Goal: Transaction & Acquisition: Book appointment/travel/reservation

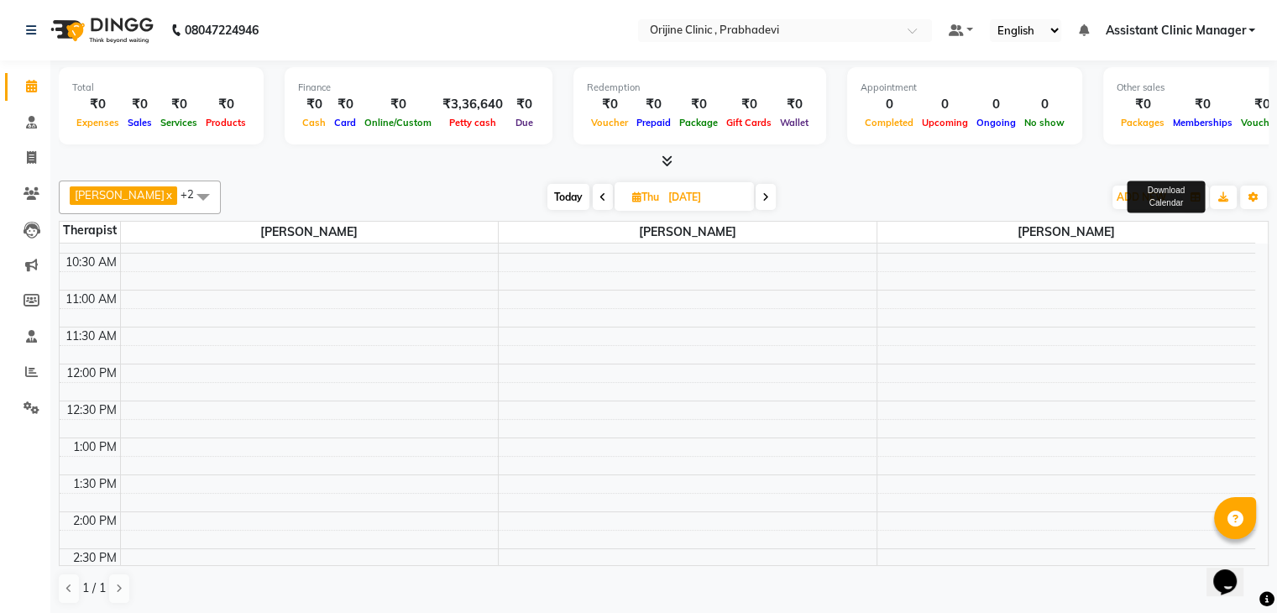
scroll to position [158, 0]
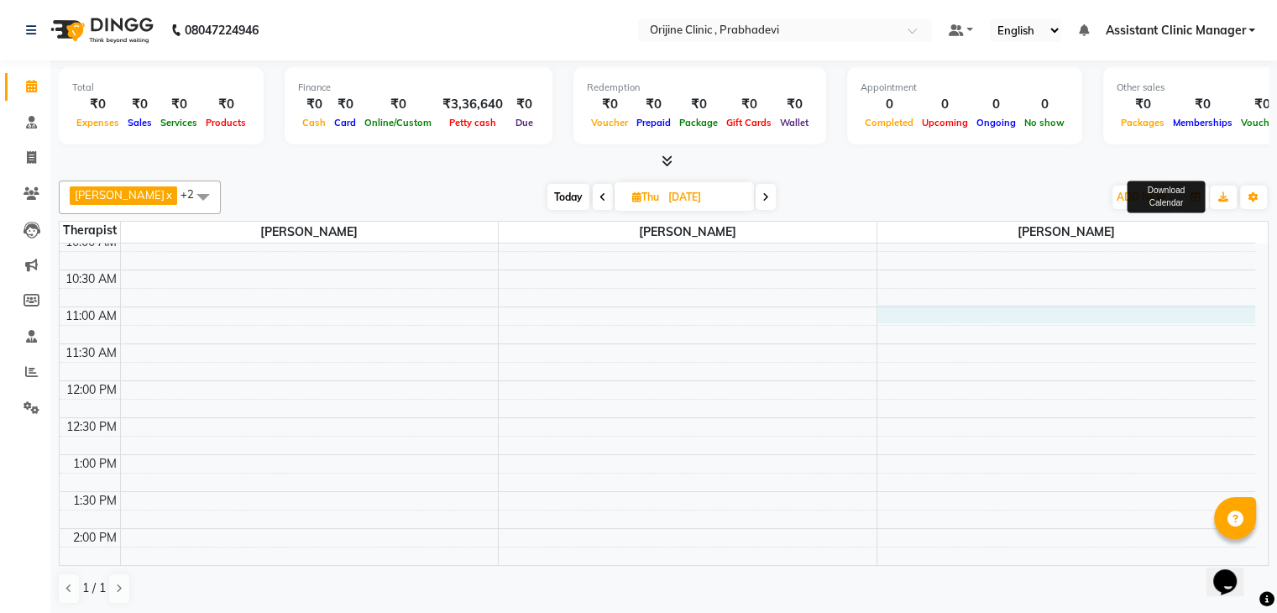
click at [980, 313] on div "8:00 AM 8:30 AM 9:00 AM 9:30 AM 10:00 AM 10:30 AM 11:00 AM 11:30 AM 12:00 PM 12…" at bounding box center [658, 566] width 1196 height 960
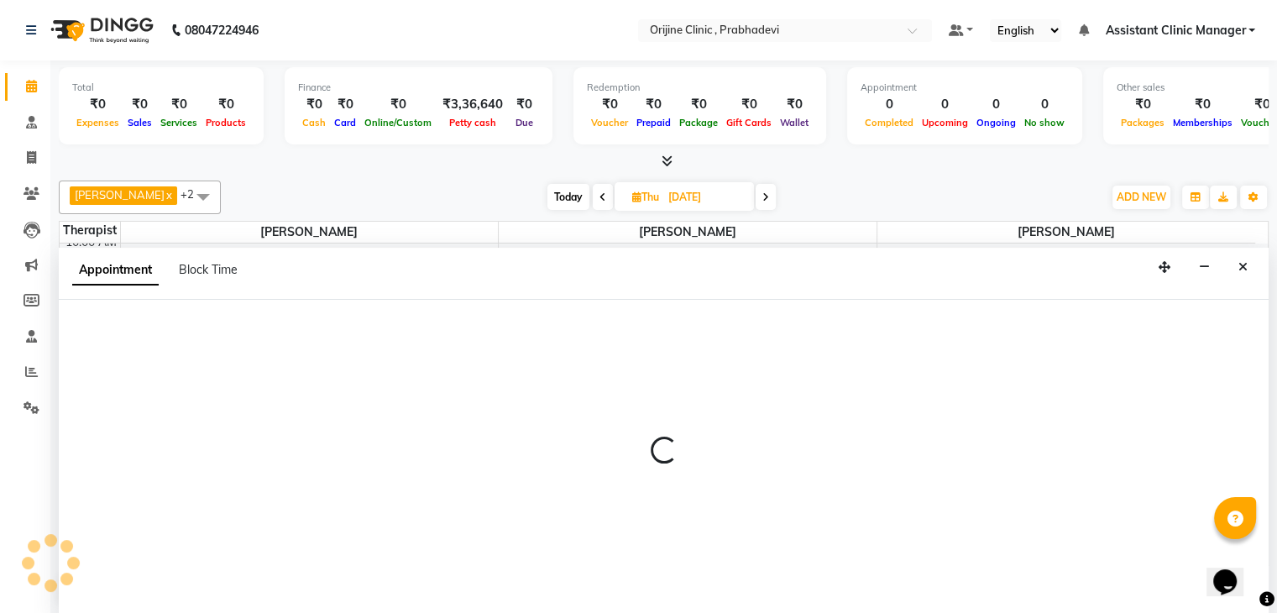
scroll to position [1, 0]
select select "85383"
select select "660"
select select "tentative"
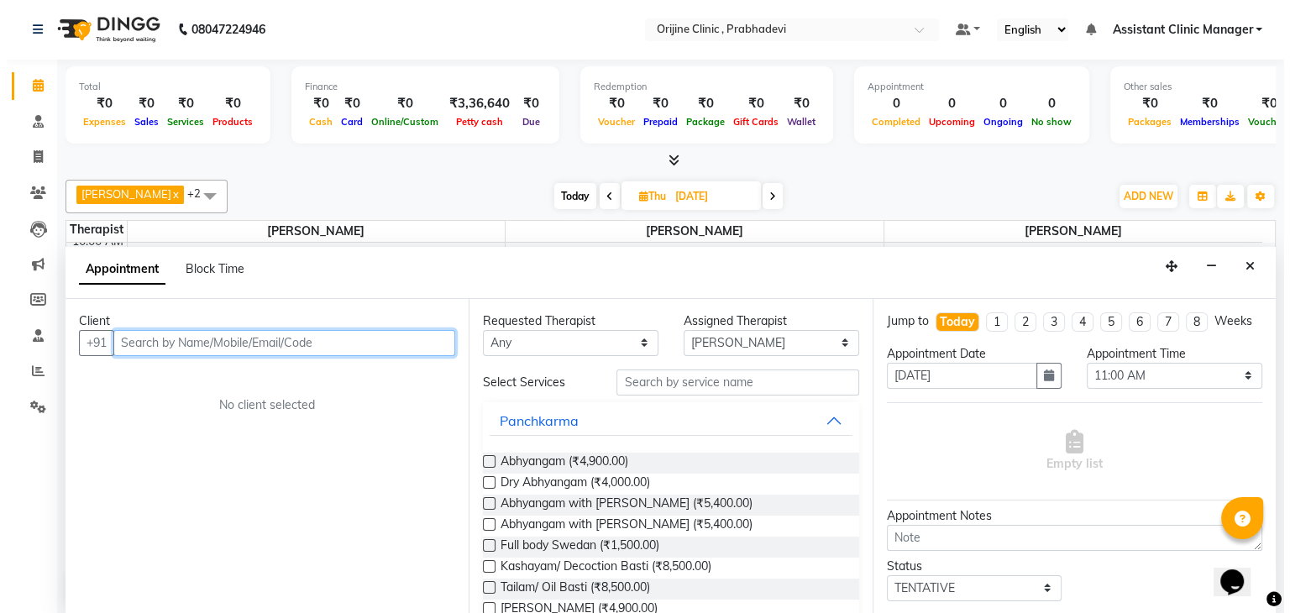
scroll to position [107, 0]
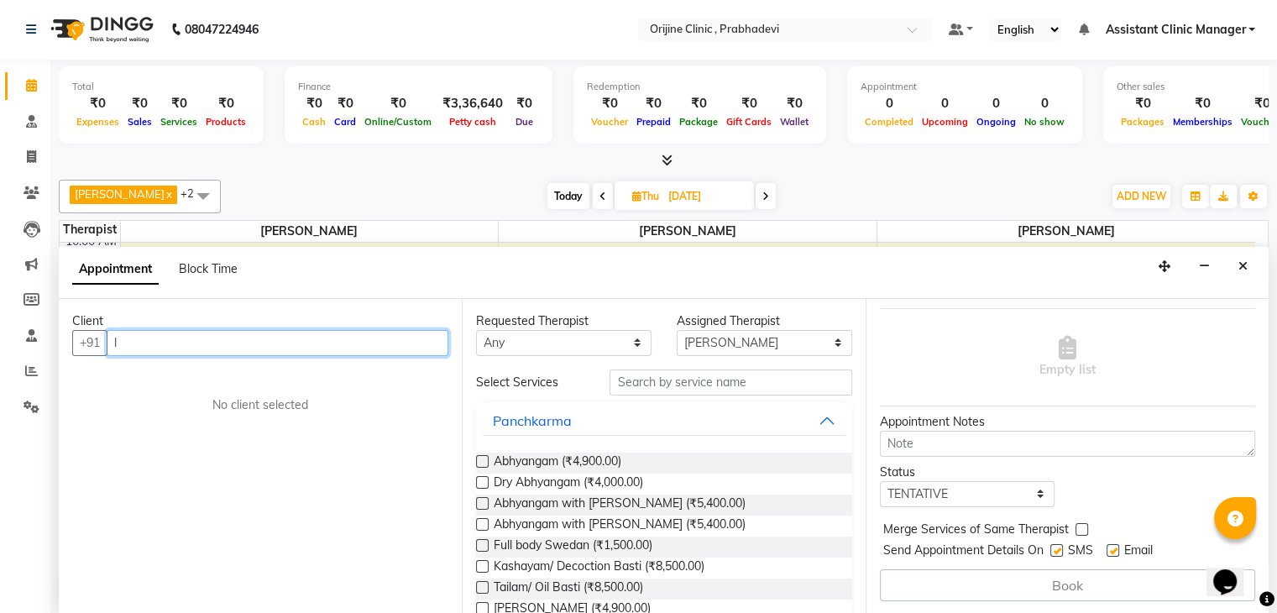
type input "l"
type input "kklic"
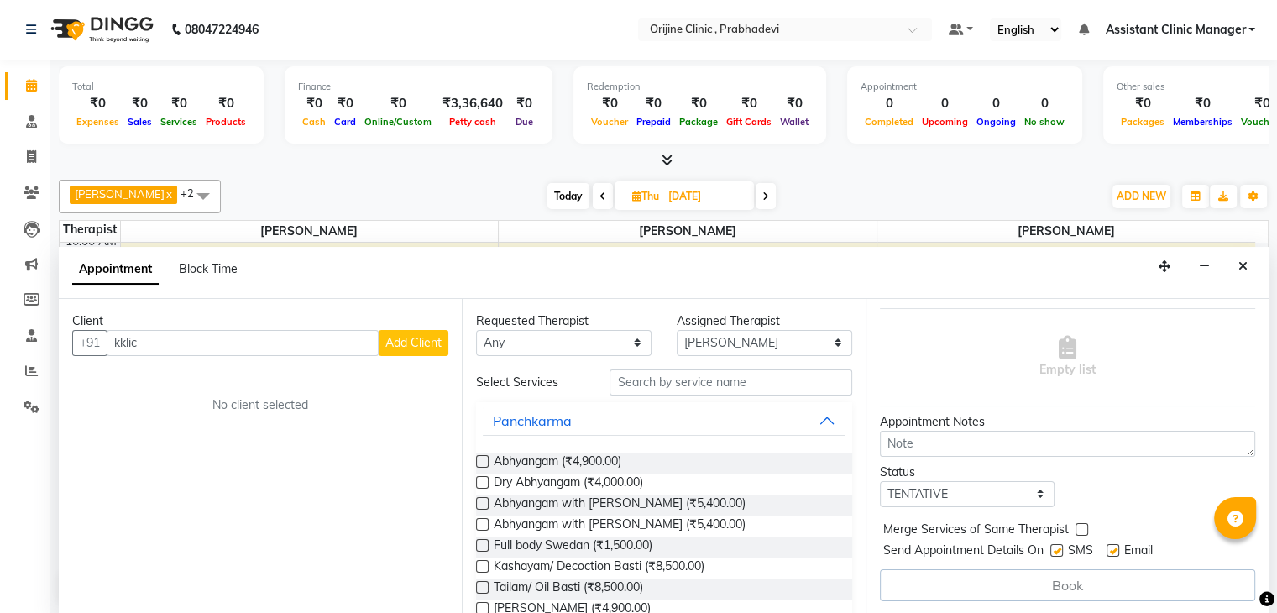
click at [421, 341] on span "Add Client" at bounding box center [413, 342] width 56 height 15
select select "22"
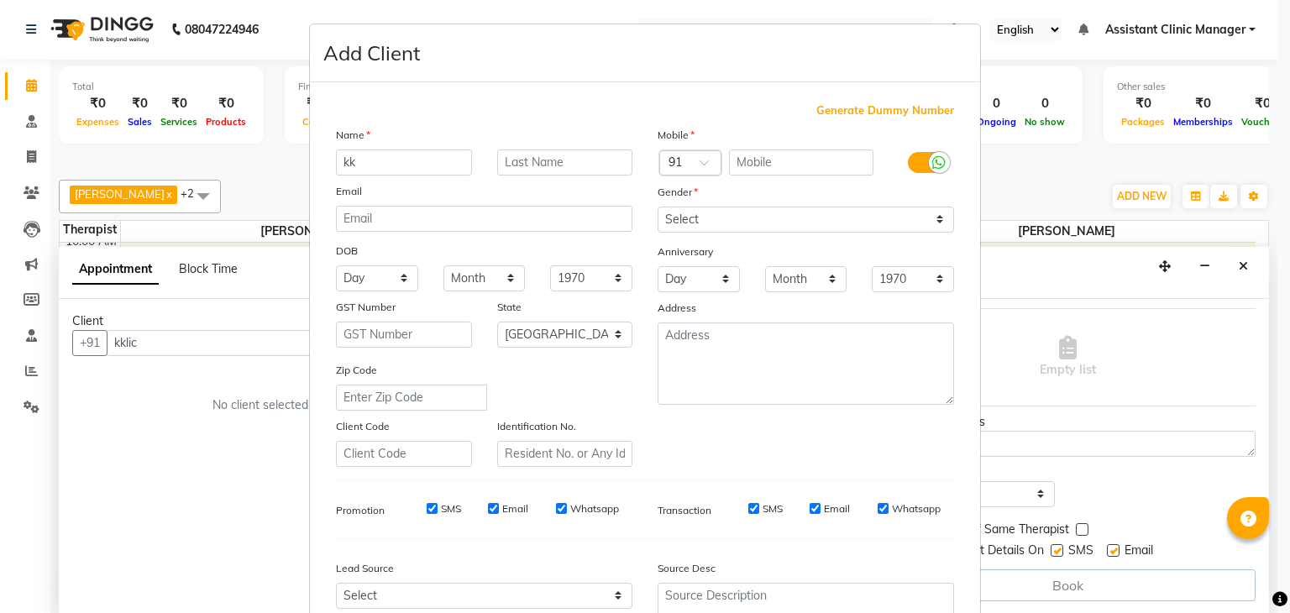
type input "k"
type input "[PERSON_NAME]"
click at [514, 157] on input "text" at bounding box center [565, 162] width 136 height 26
type input "d"
type input "[PERSON_NAME]"
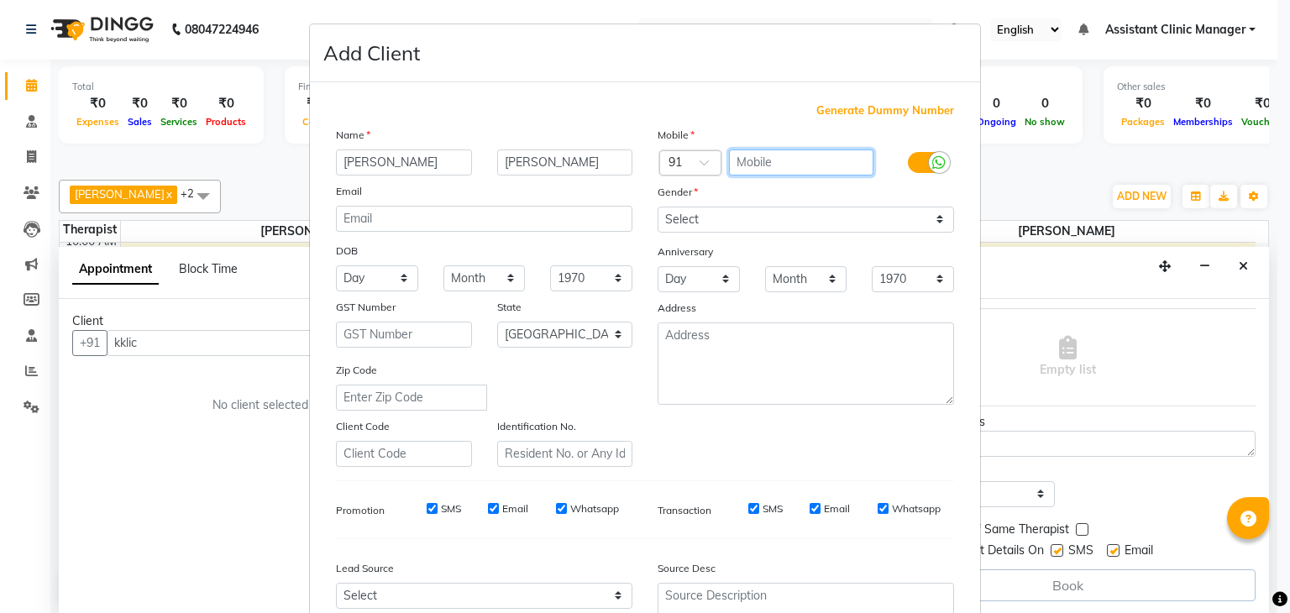
click at [804, 164] on input "text" at bounding box center [801, 162] width 145 height 26
type input "000"
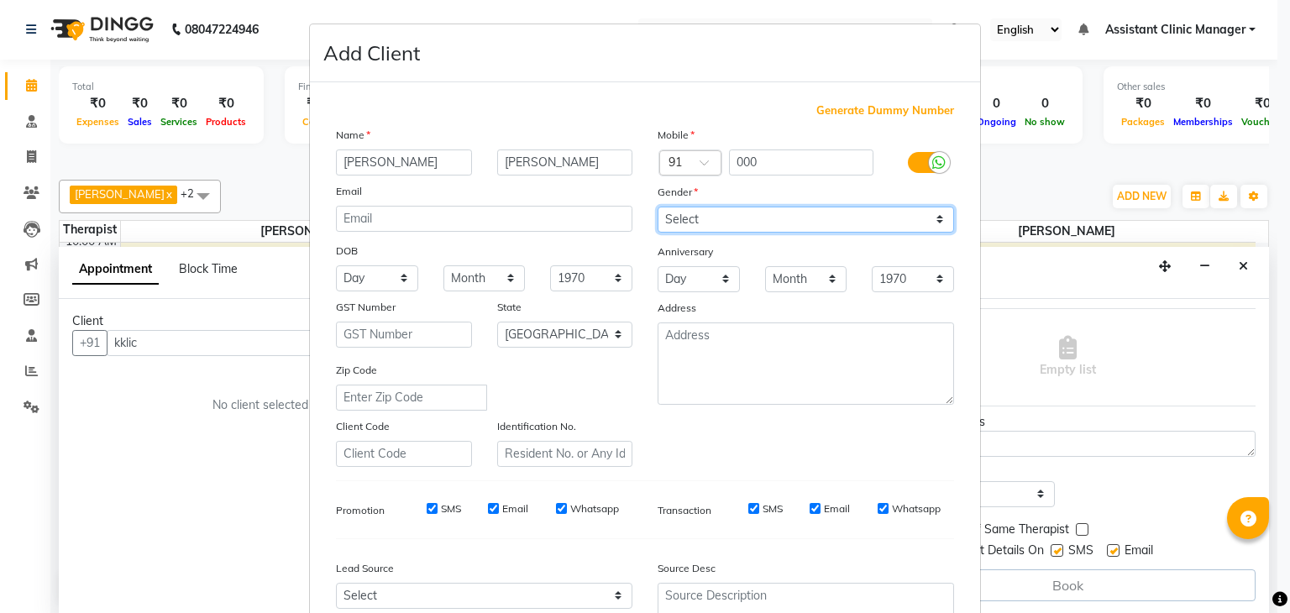
click at [726, 223] on select "Select [DEMOGRAPHIC_DATA] [DEMOGRAPHIC_DATA] Other Prefer Not To Say" at bounding box center [806, 220] width 296 height 26
select select "[DEMOGRAPHIC_DATA]"
click at [658, 207] on select "Select [DEMOGRAPHIC_DATA] [DEMOGRAPHIC_DATA] Other Prefer Not To Say" at bounding box center [806, 220] width 296 height 26
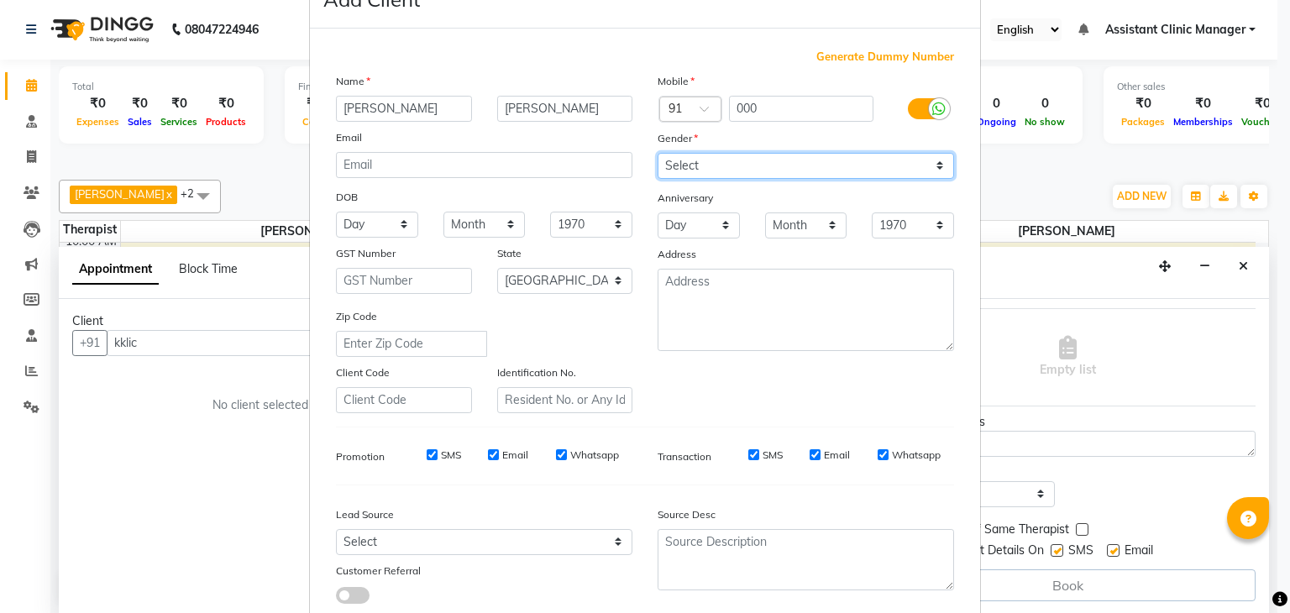
scroll to position [170, 0]
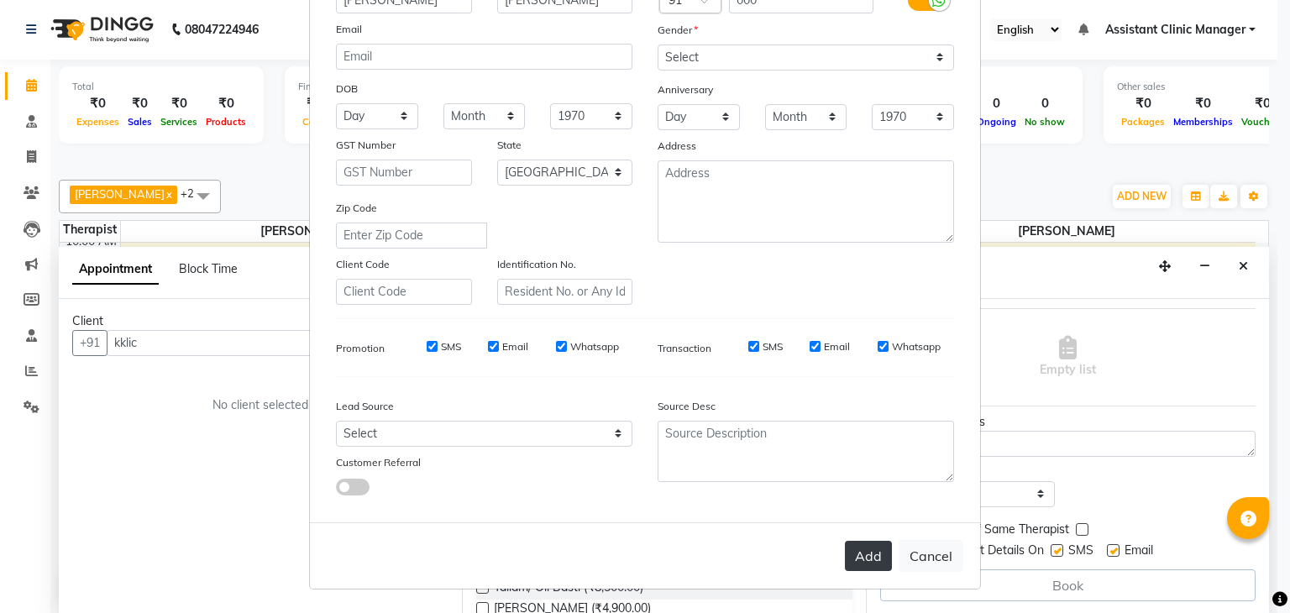
click at [850, 555] on button "Add" at bounding box center [868, 556] width 47 height 30
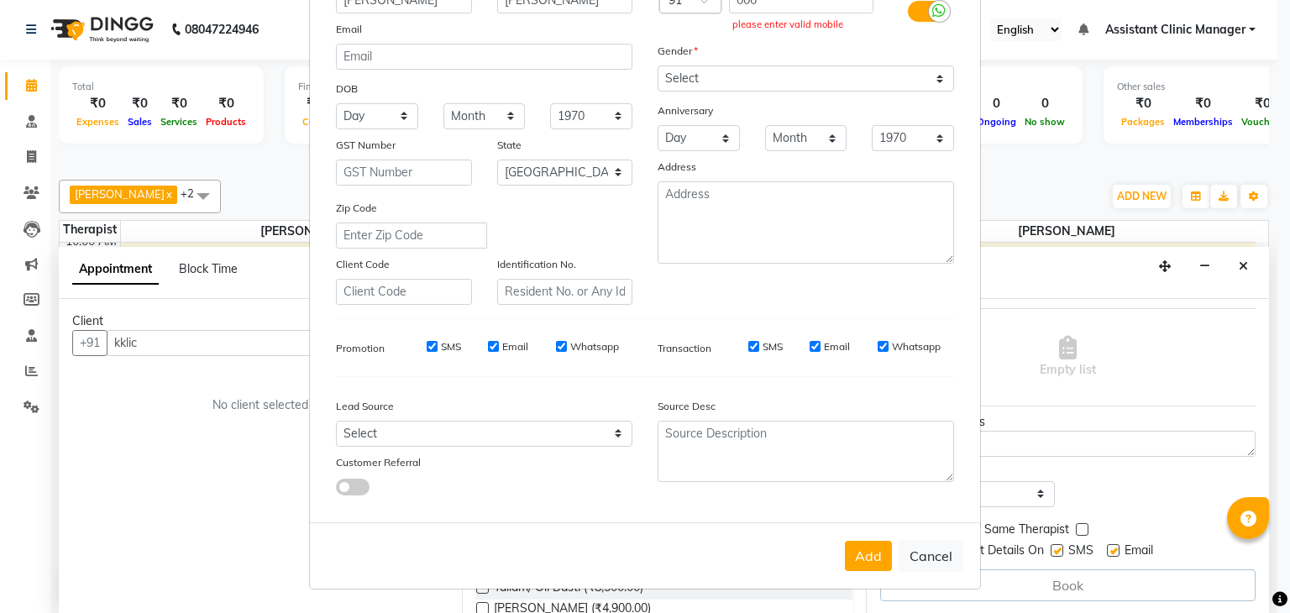
scroll to position [0, 0]
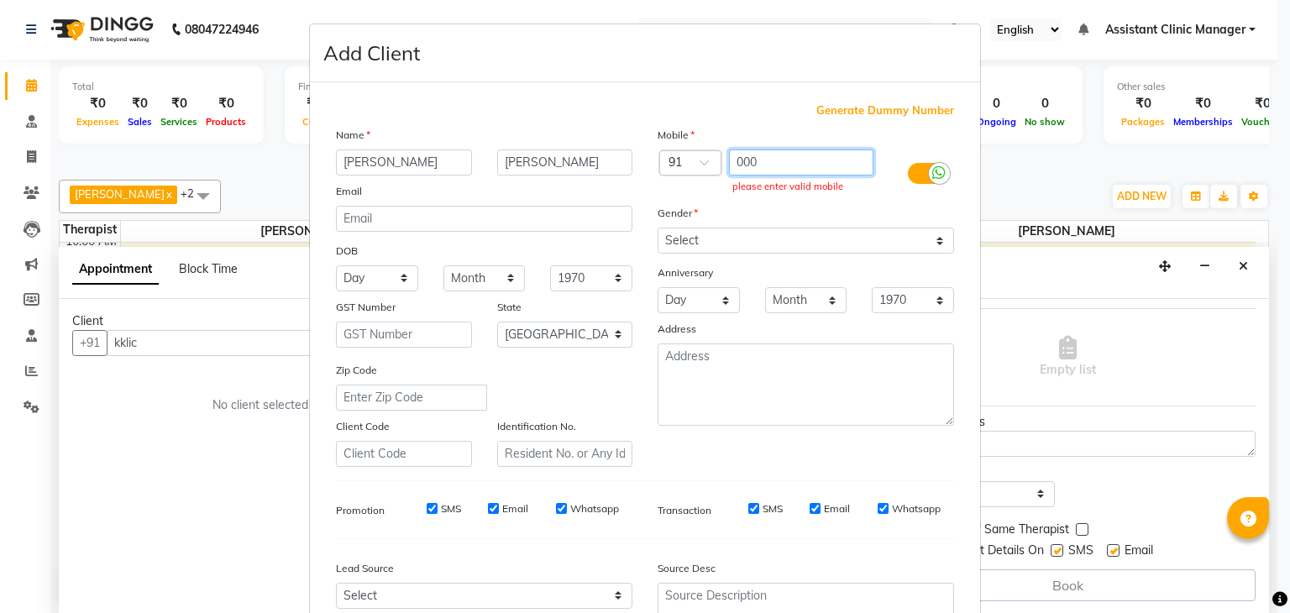
click at [769, 155] on input "000" at bounding box center [801, 162] width 145 height 26
type input "0"
click at [840, 103] on span "Generate Dummy Number" at bounding box center [885, 110] width 138 height 17
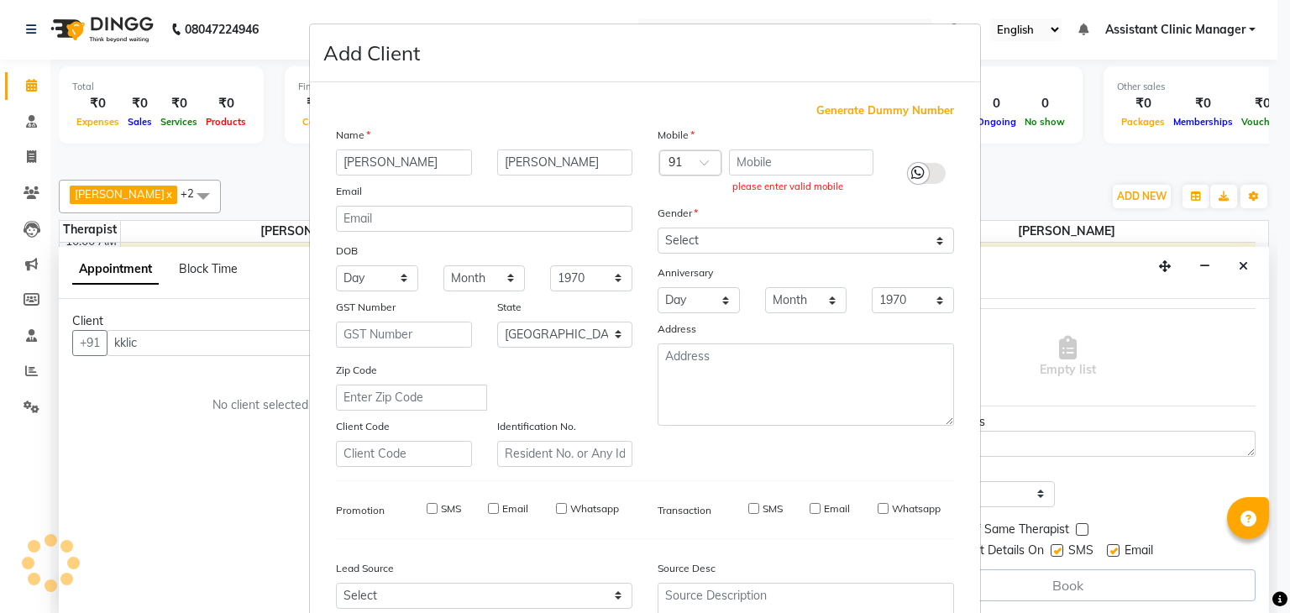
type input "1351900000004"
checkbox input "false"
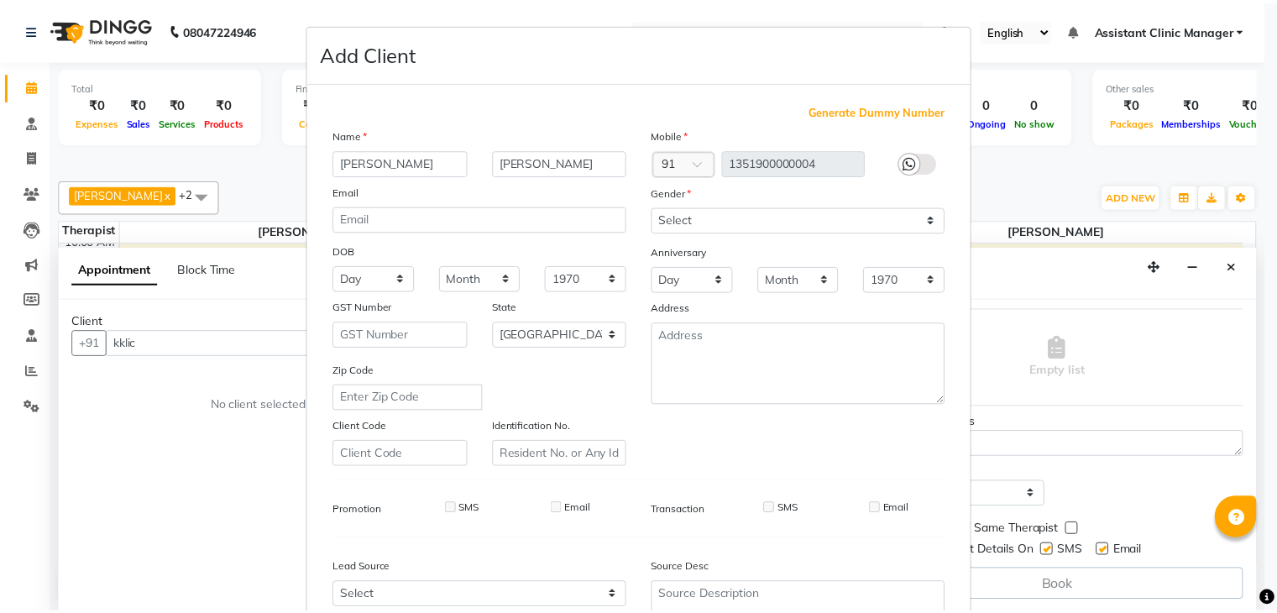
scroll to position [170, 0]
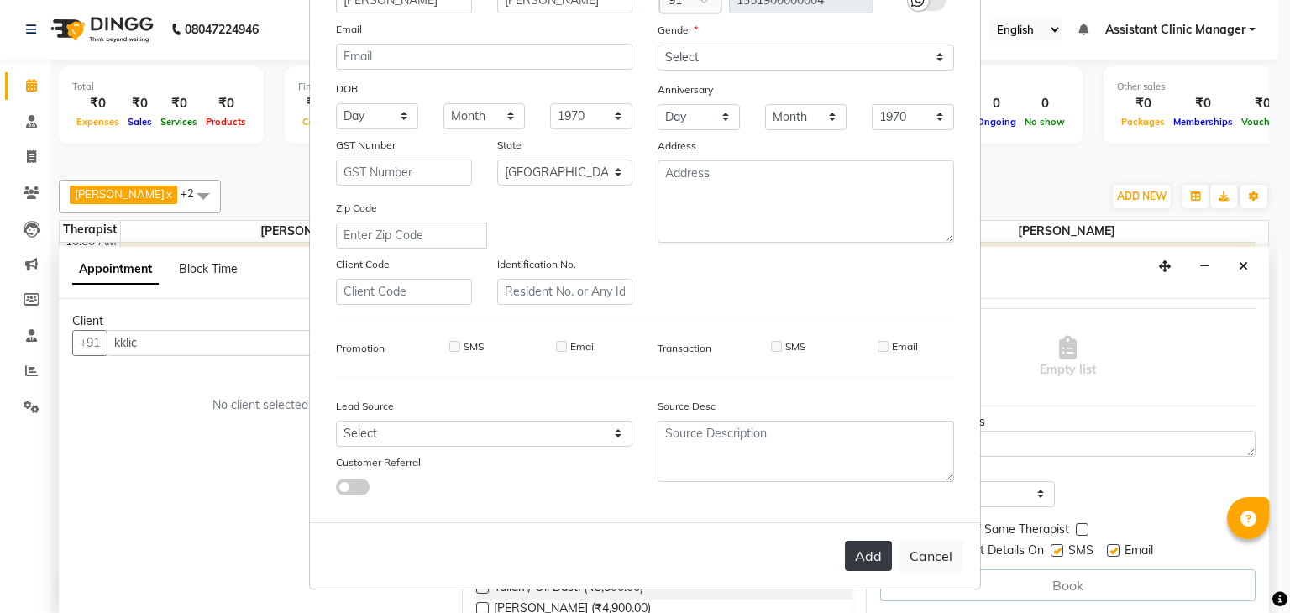
click at [852, 561] on button "Add" at bounding box center [868, 556] width 47 height 30
type input "13*********04"
select select
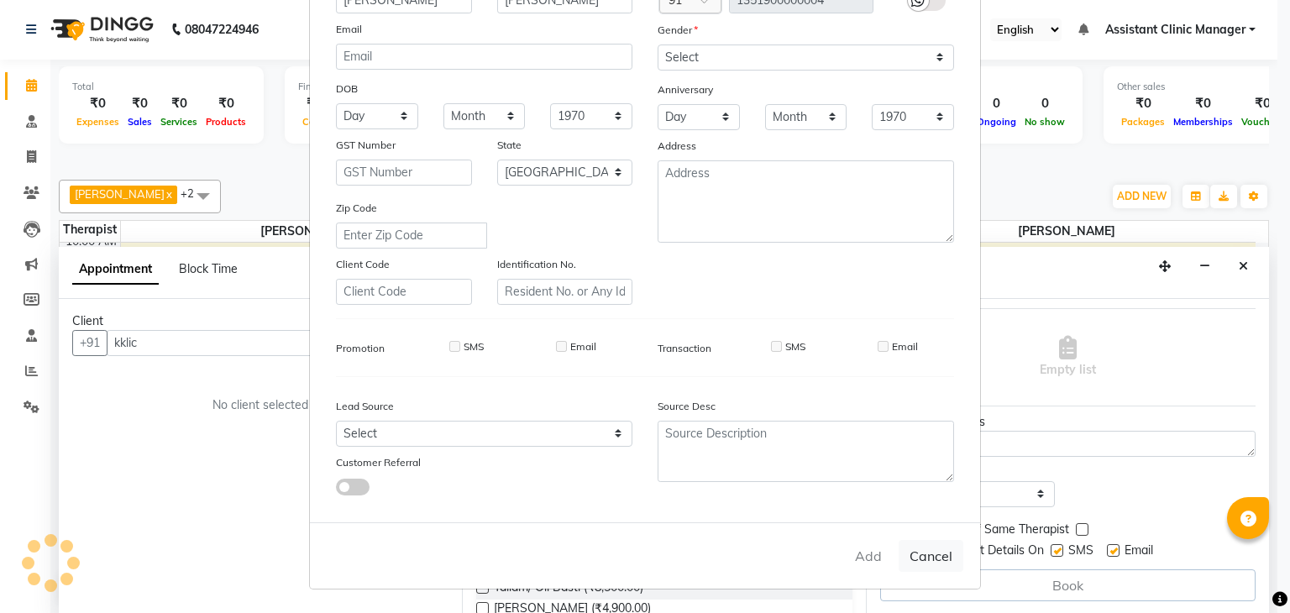
select select "null"
select select
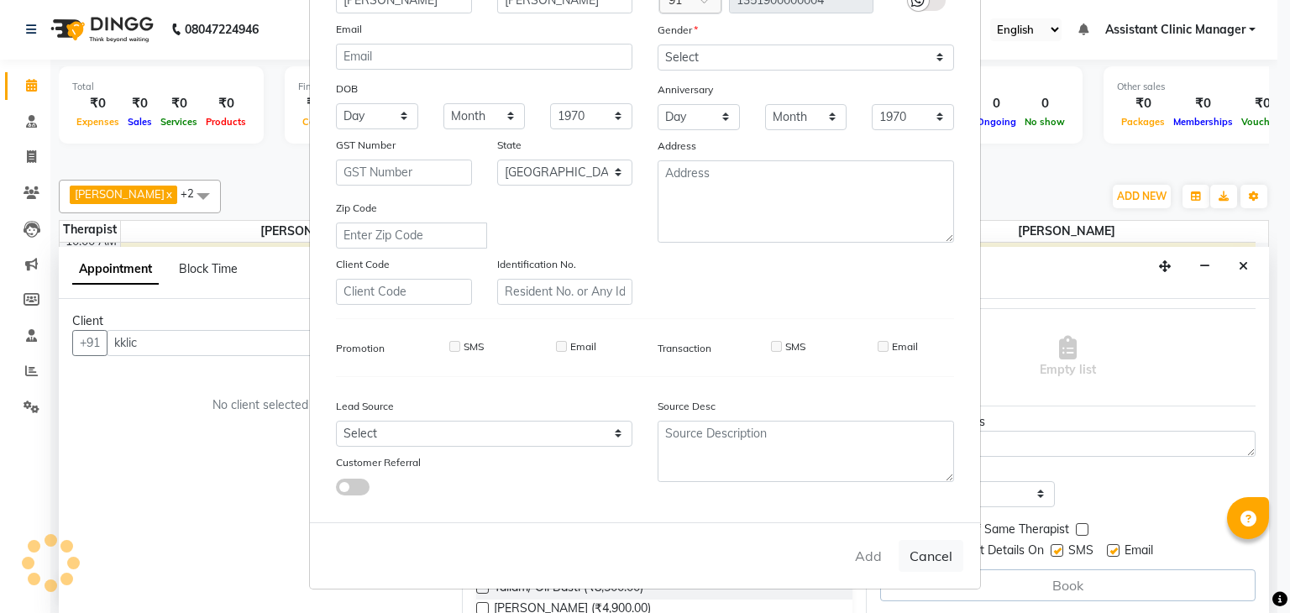
checkbox input "false"
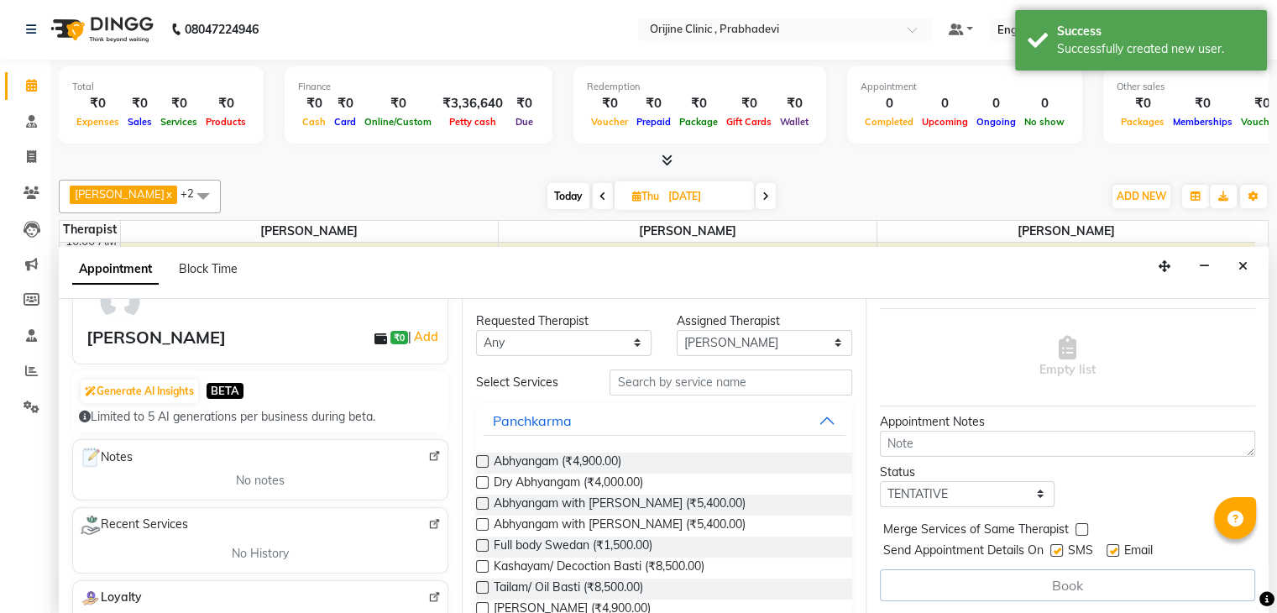
scroll to position [111, 0]
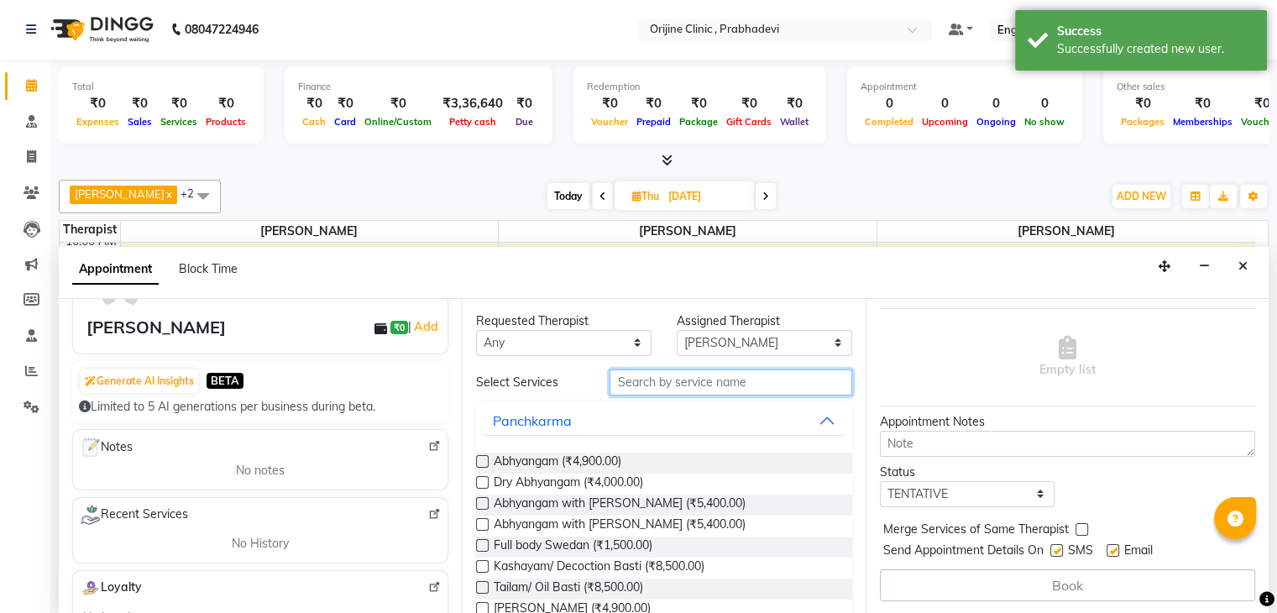
click at [647, 382] on input "text" at bounding box center [731, 383] width 242 height 26
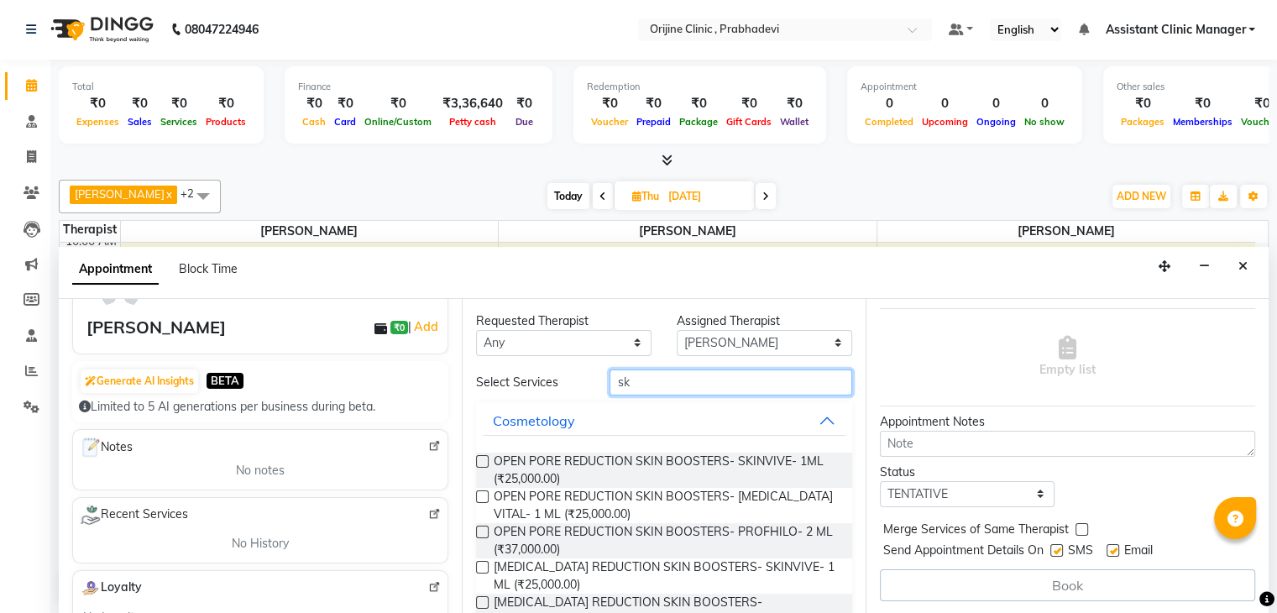
type input "s"
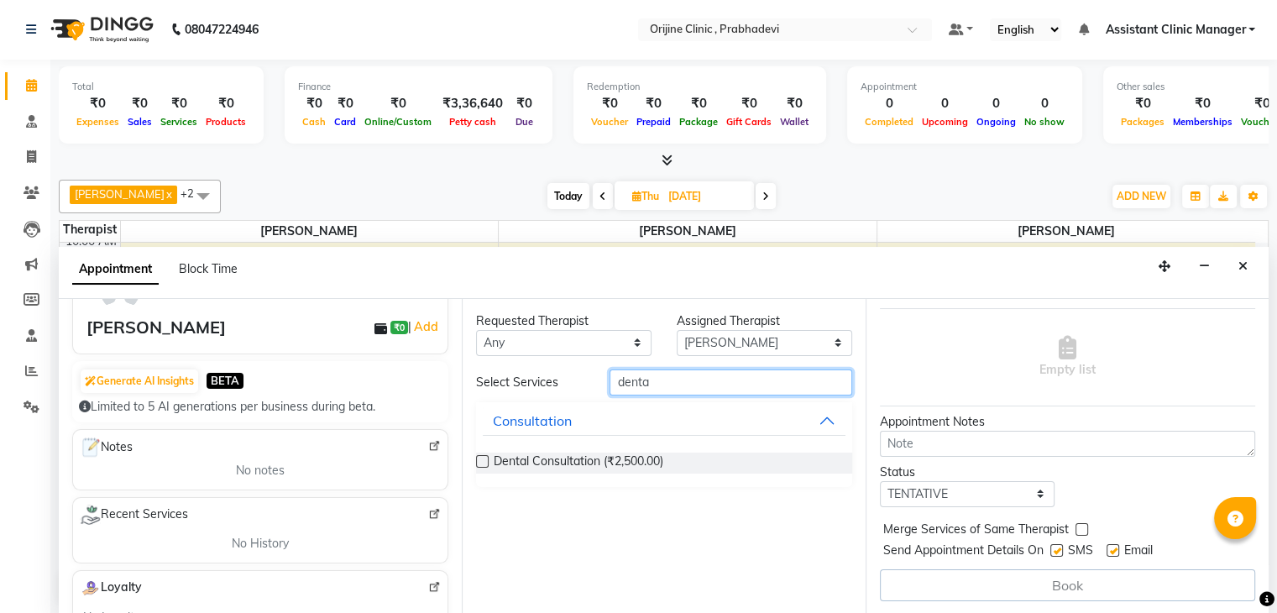
type input "denta"
click at [481, 455] on label at bounding box center [482, 461] width 13 height 13
click at [481, 458] on input "checkbox" at bounding box center [481, 463] width 11 height 11
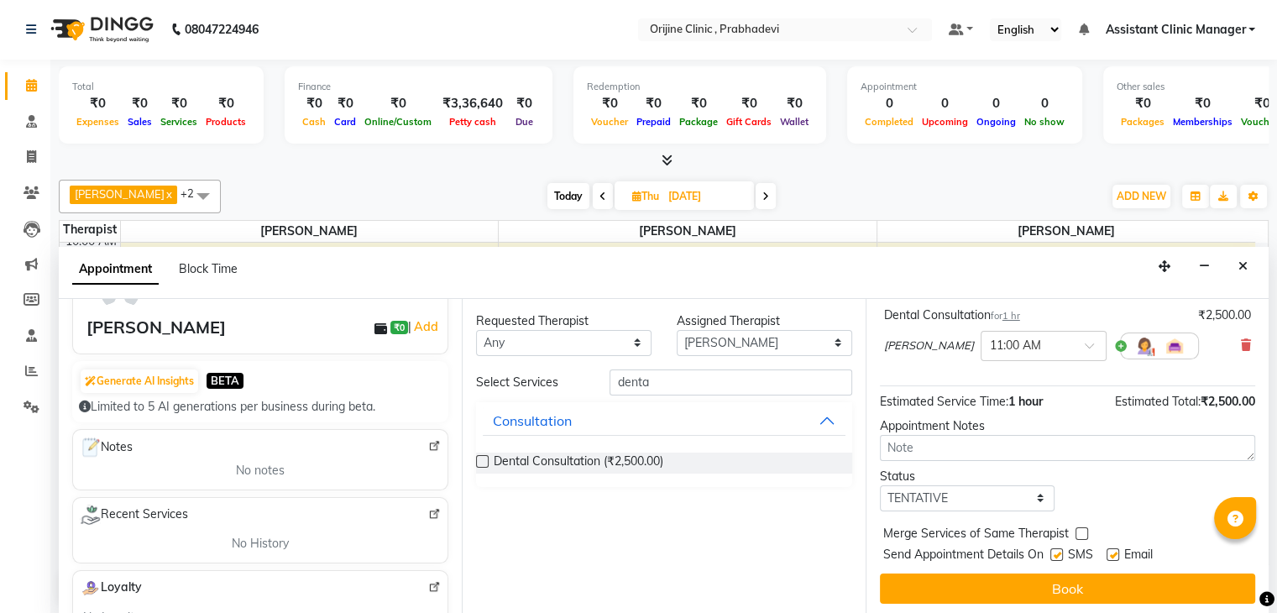
click at [482, 461] on label at bounding box center [482, 461] width 13 height 13
click at [482, 461] on input "checkbox" at bounding box center [481, 463] width 11 height 11
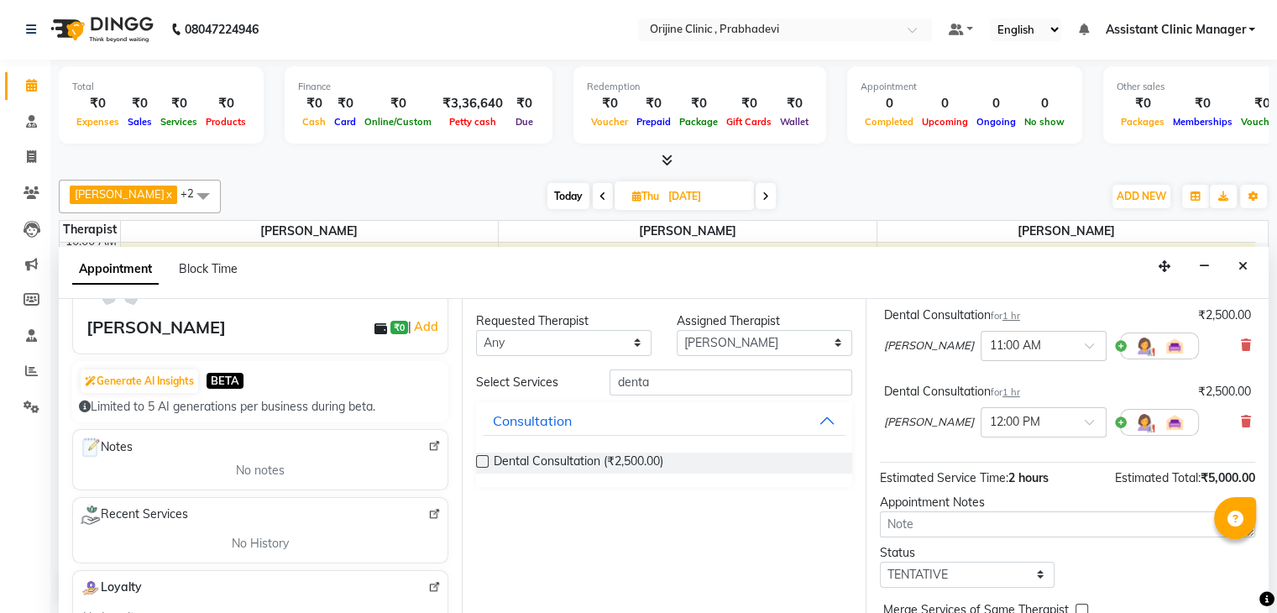
click at [482, 461] on label at bounding box center [482, 461] width 13 height 13
click at [482, 461] on input "checkbox" at bounding box center [481, 463] width 11 height 11
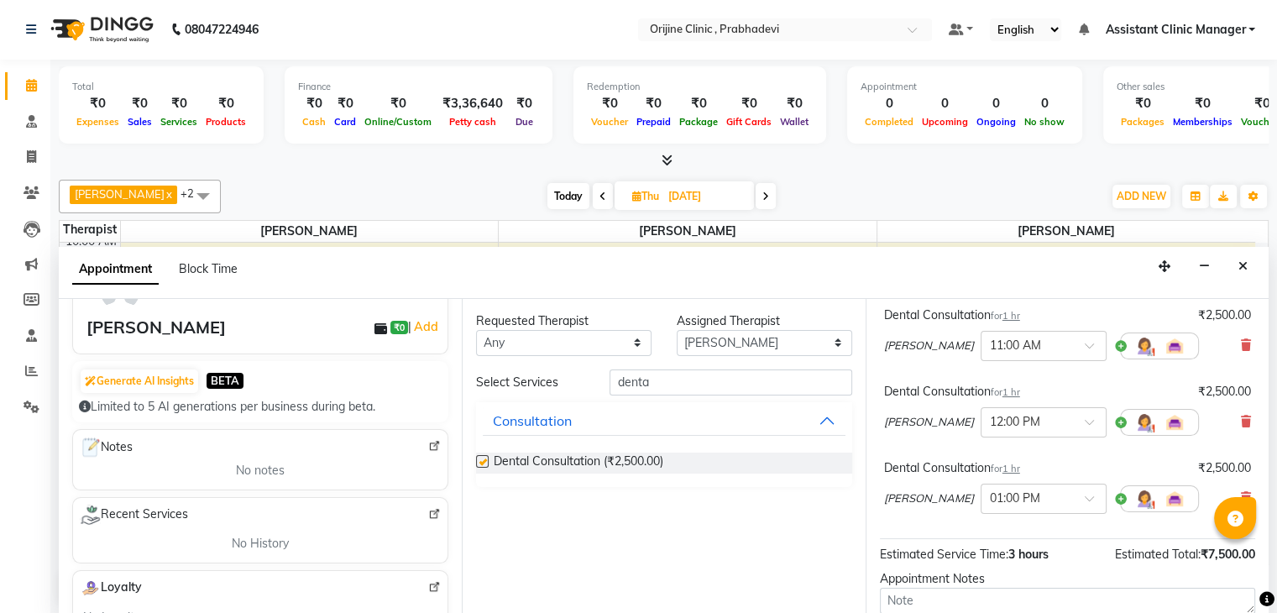
checkbox input "false"
click at [1241, 351] on icon at bounding box center [1246, 345] width 10 height 12
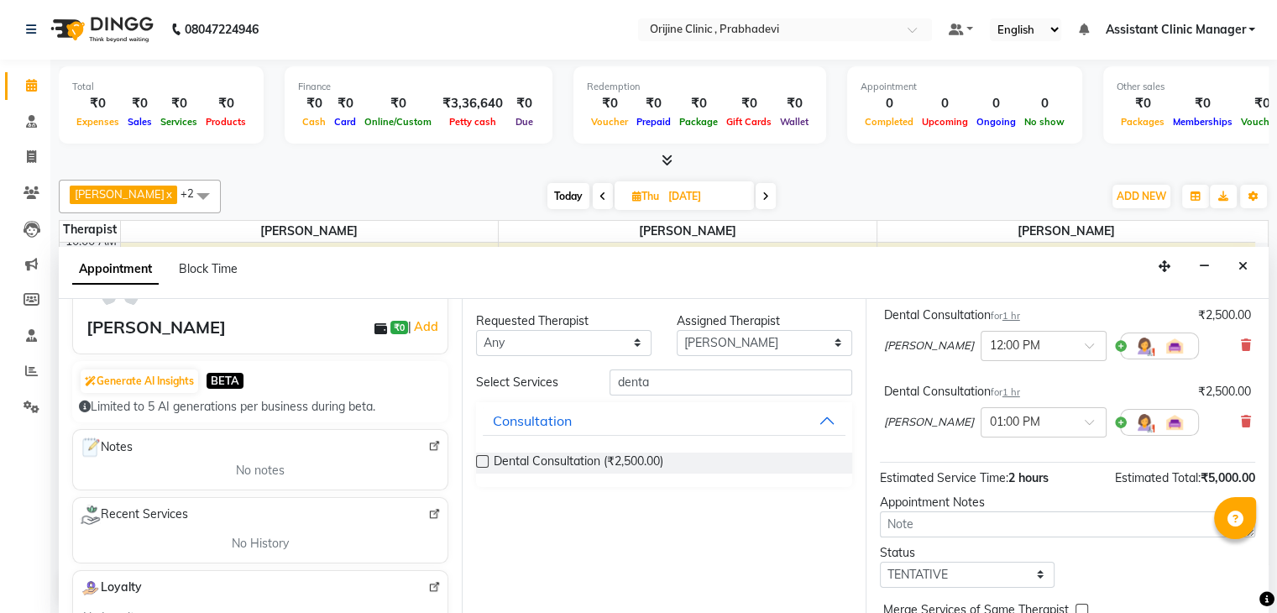
click at [1241, 351] on icon at bounding box center [1246, 345] width 10 height 12
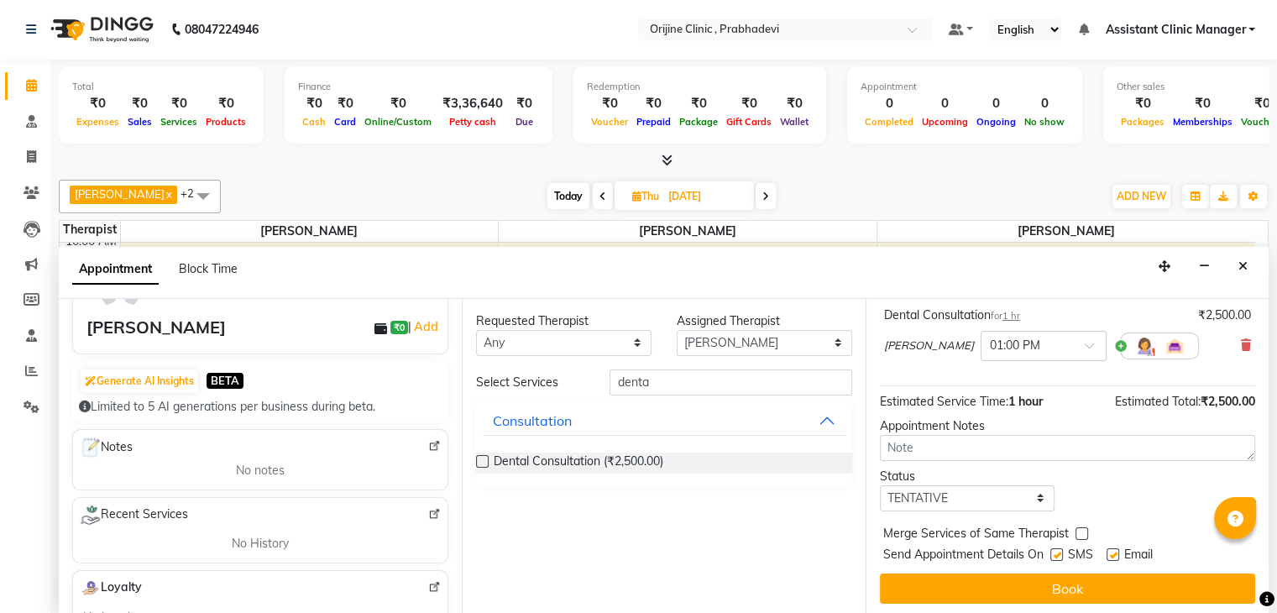
click at [1241, 351] on icon at bounding box center [1246, 345] width 10 height 12
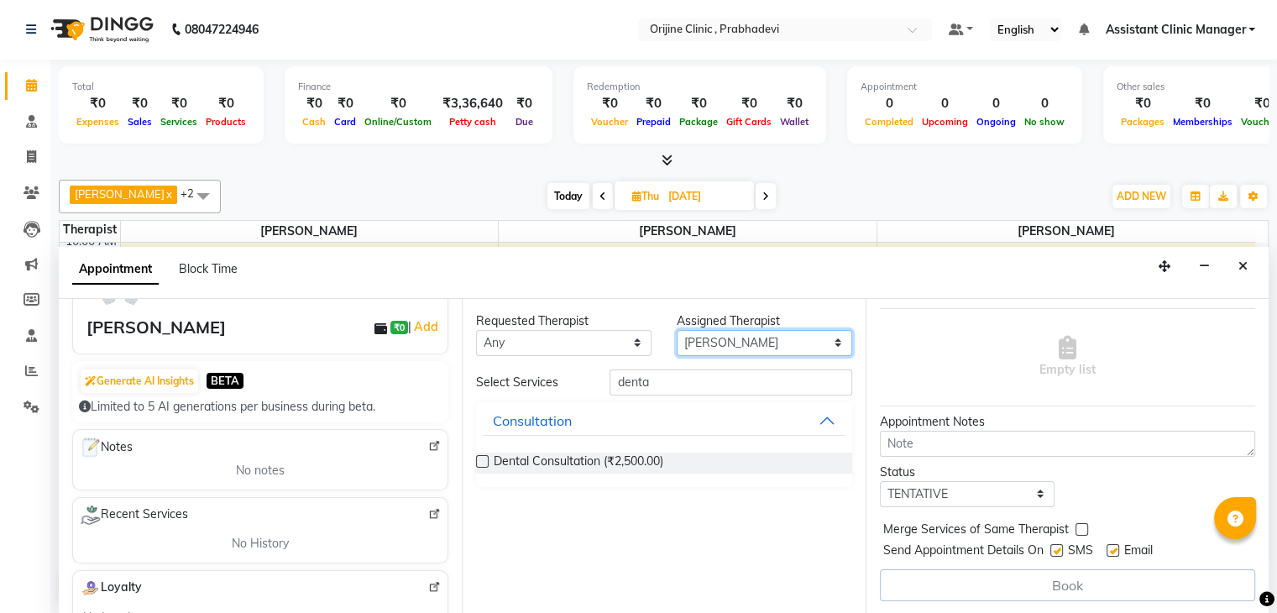
click at [722, 335] on select "Select [PERSON_NAME] [PERSON_NAME] [PERSON_NAME] [PERSON_NAME] A Assistant Clin…" at bounding box center [765, 343] width 176 height 26
select select "84752"
click at [677, 330] on select "Select [PERSON_NAME] [PERSON_NAME] [PERSON_NAME] [PERSON_NAME] A Assistant Clin…" at bounding box center [765, 343] width 176 height 26
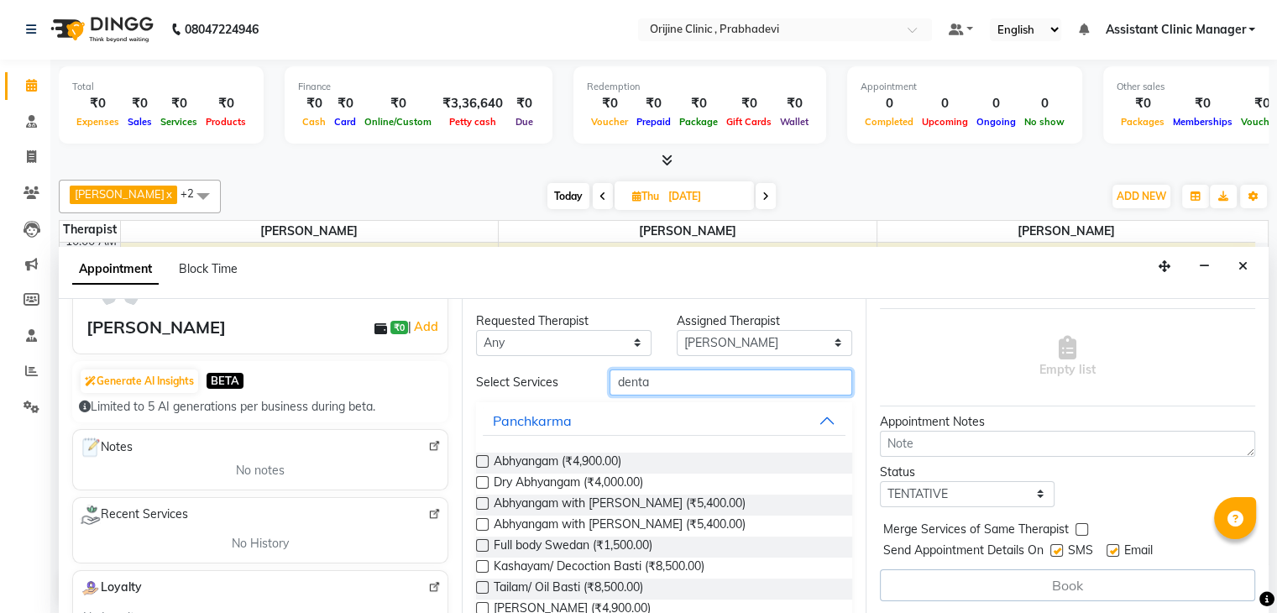
click at [663, 377] on input "denta" at bounding box center [731, 383] width 242 height 26
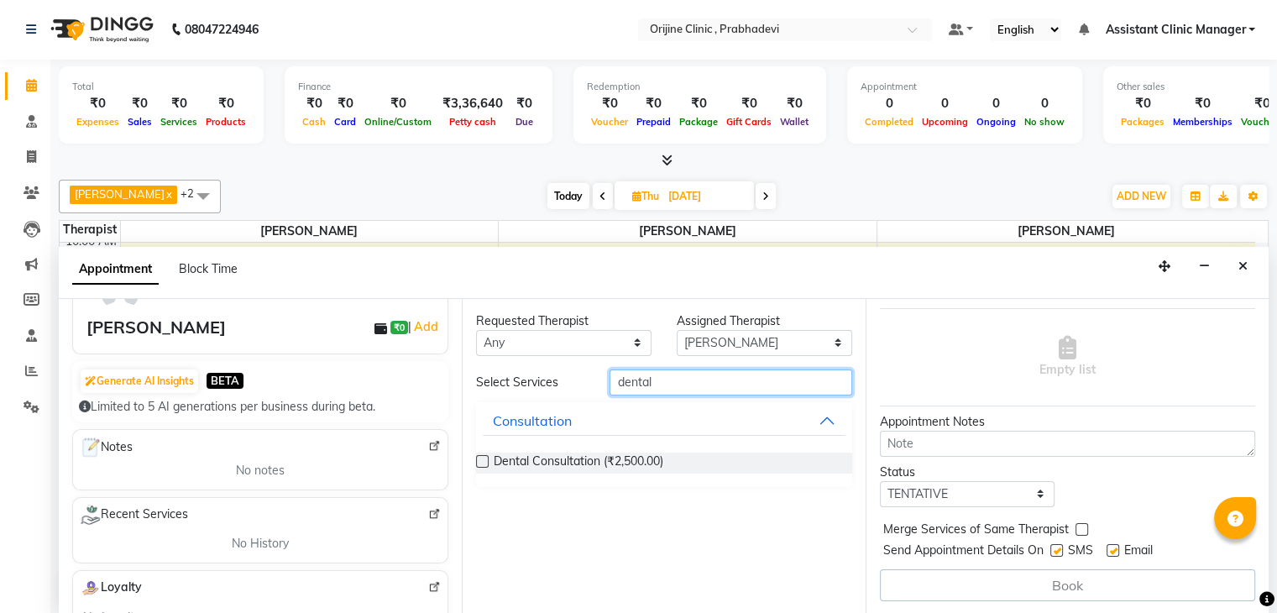
type input "dental"
click at [484, 459] on label at bounding box center [482, 461] width 13 height 13
click at [484, 459] on input "checkbox" at bounding box center [481, 463] width 11 height 11
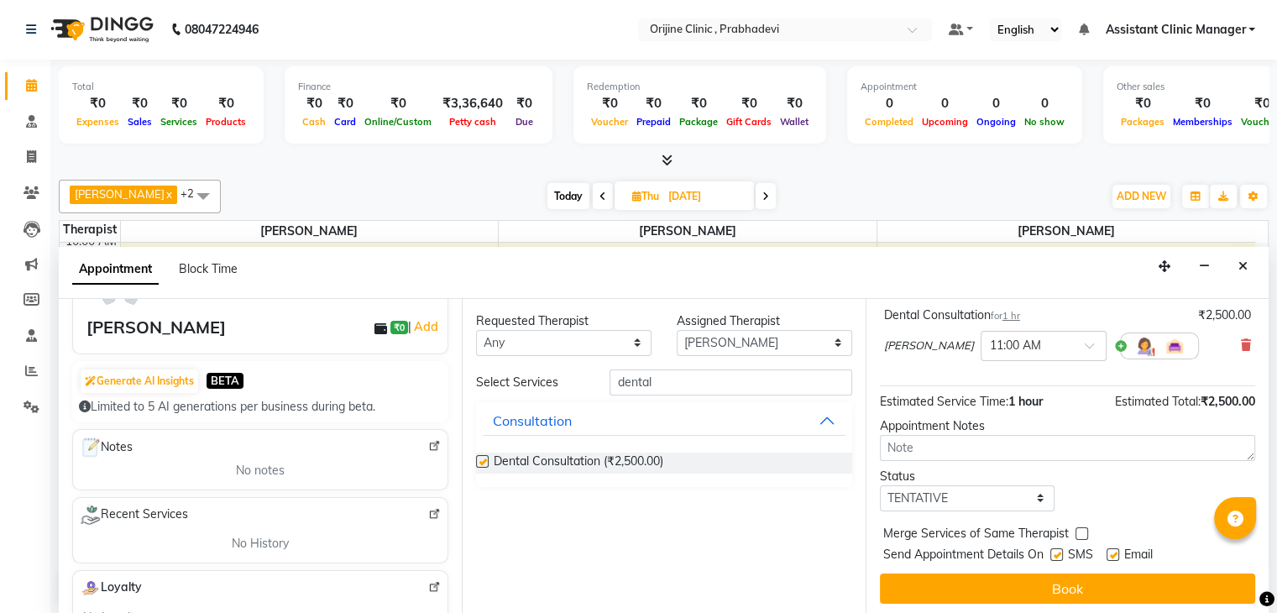
checkbox input "false"
click at [1047, 354] on input "text" at bounding box center [1027, 345] width 74 height 18
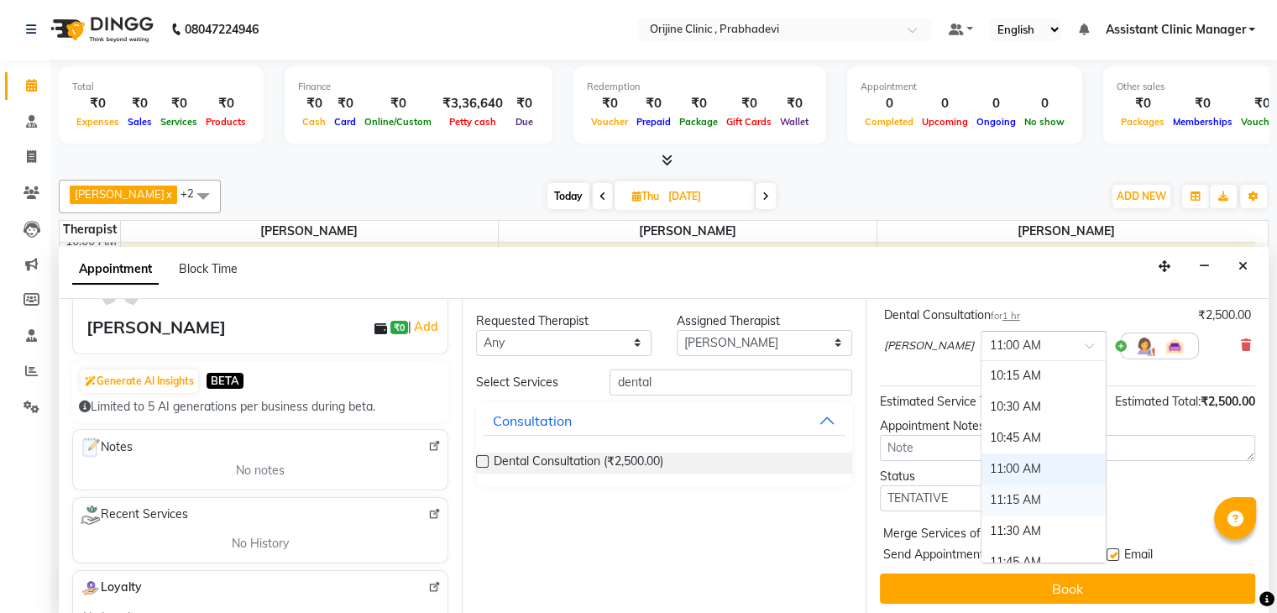
scroll to position [151, 0]
click at [1026, 427] on div "10:30 AM" at bounding box center [1044, 411] width 124 height 31
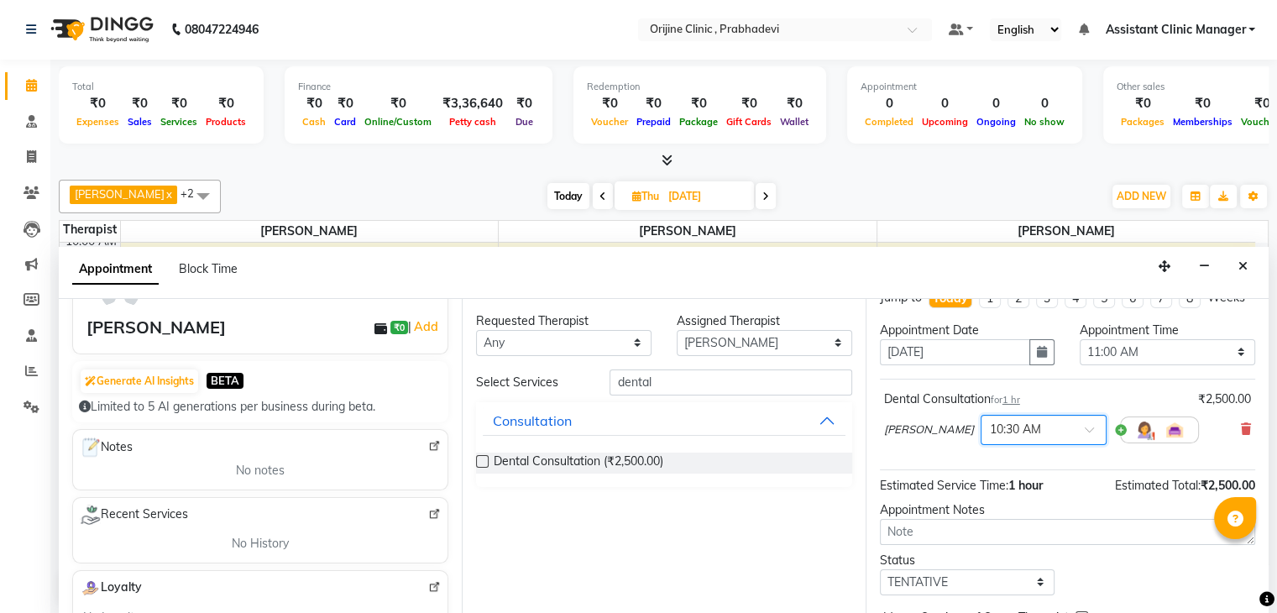
scroll to position [20, 0]
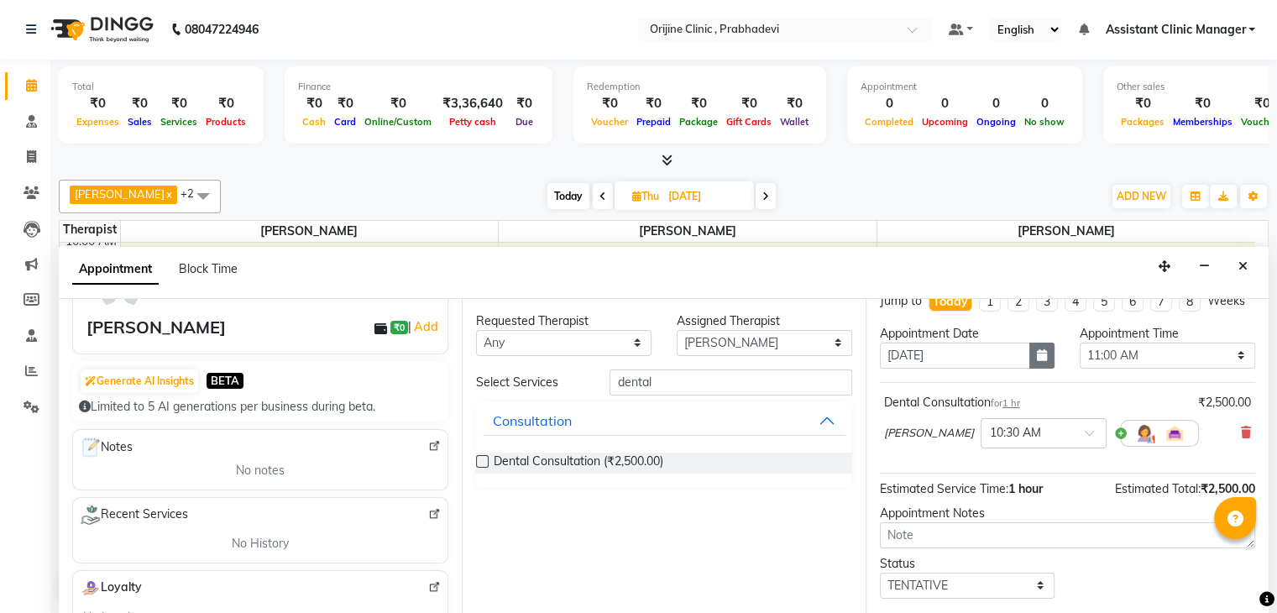
click at [1037, 361] on icon "button" at bounding box center [1042, 355] width 10 height 12
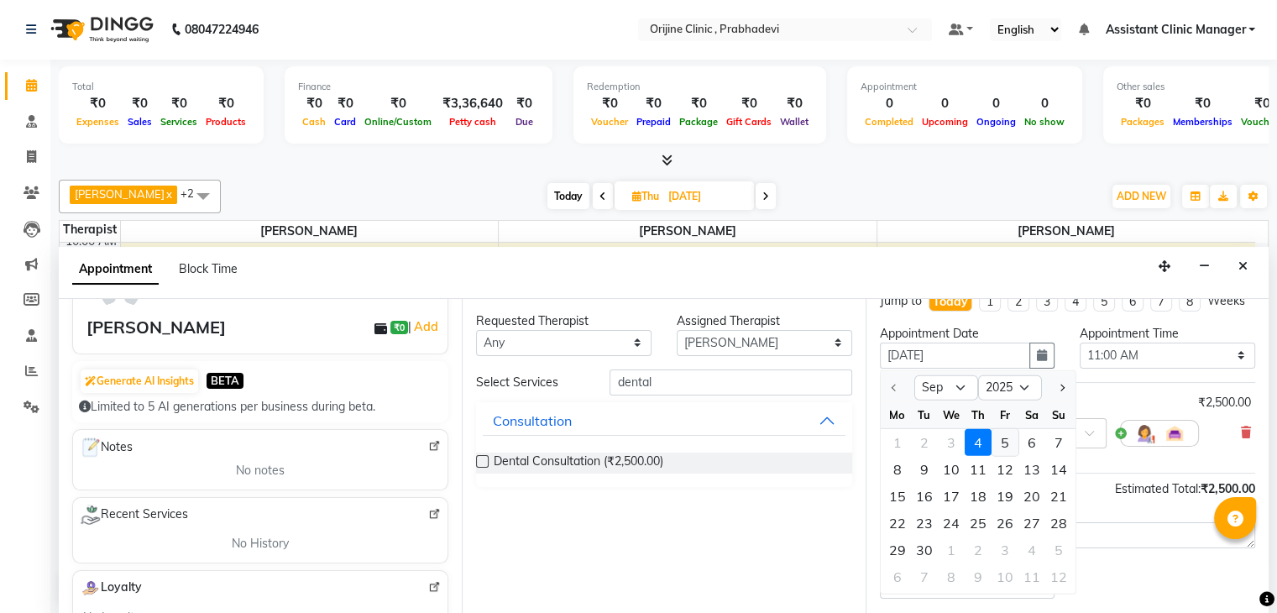
click at [1012, 456] on div "5" at bounding box center [1005, 442] width 27 height 27
type input "[DATE]"
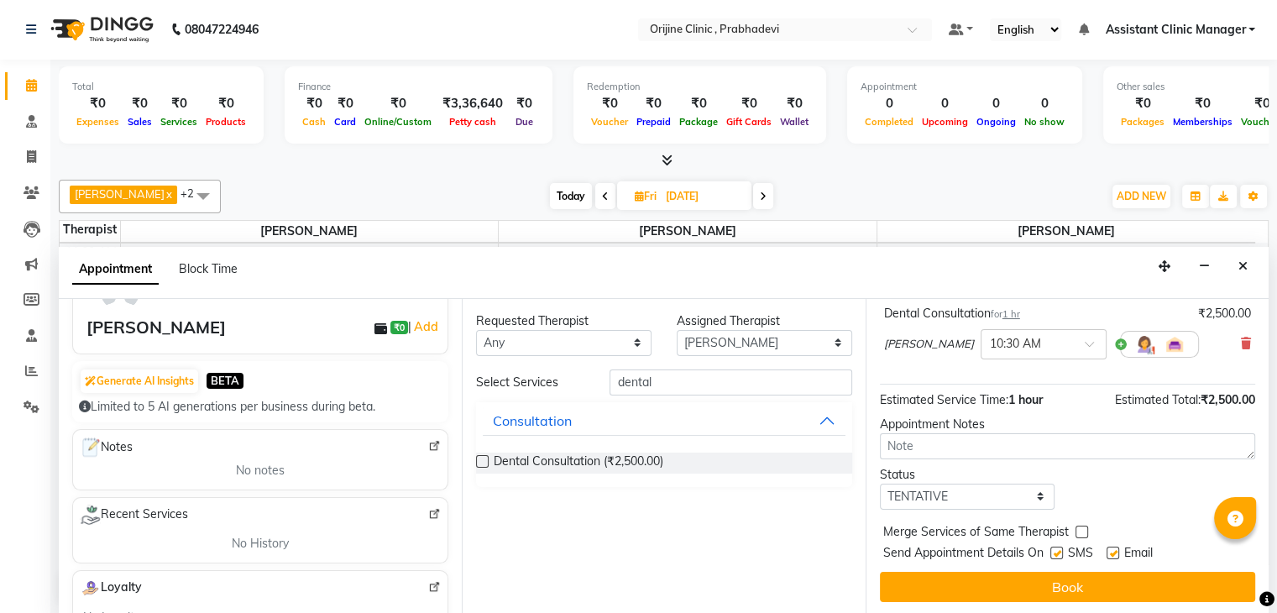
scroll to position [0, 0]
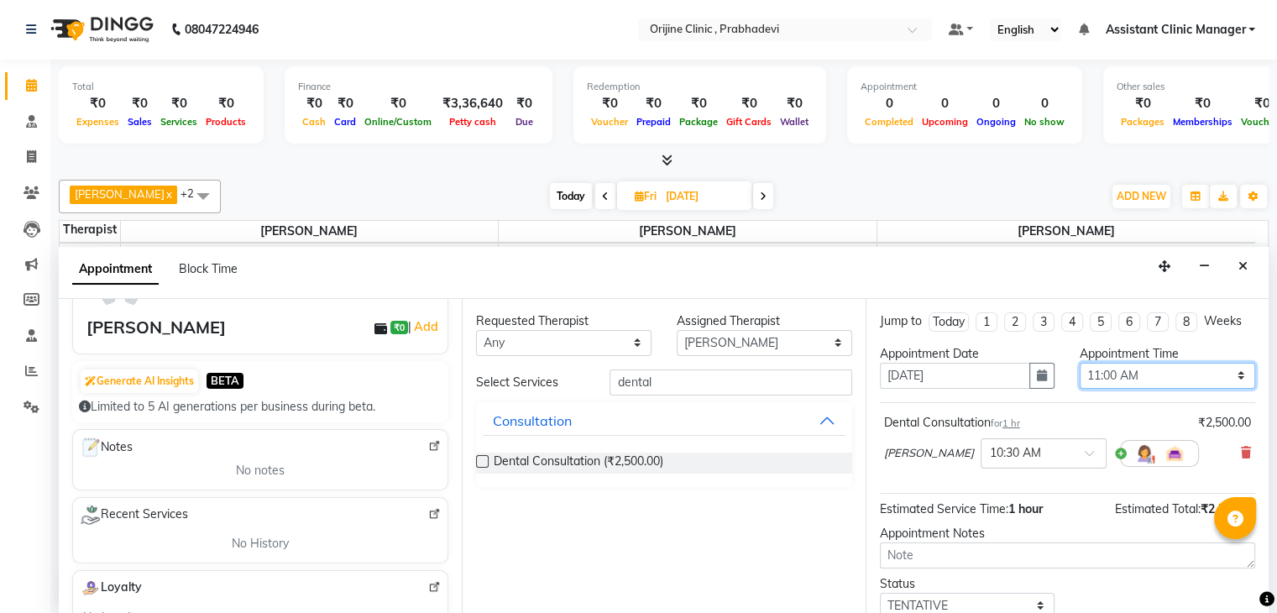
click at [1119, 370] on select "Select 09:00 AM 09:15 AM 09:30 AM 09:45 AM 10:00 AM 10:15 AM 10:30 AM 10:45 AM …" at bounding box center [1168, 376] width 176 height 26
select select "630"
click at [1080, 363] on select "Select 09:00 AM 09:15 AM 09:30 AM 09:45 AM 10:00 AM 10:15 AM 10:30 AM 10:45 AM …" at bounding box center [1168, 376] width 176 height 26
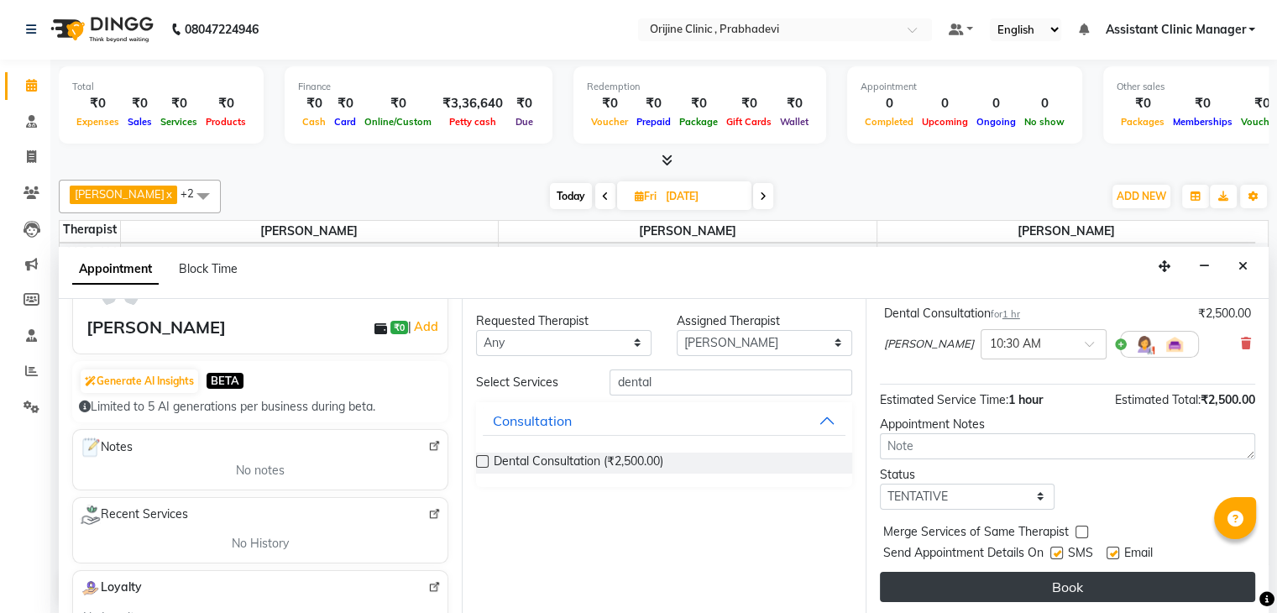
click at [984, 591] on button "Book" at bounding box center [1067, 587] width 375 height 30
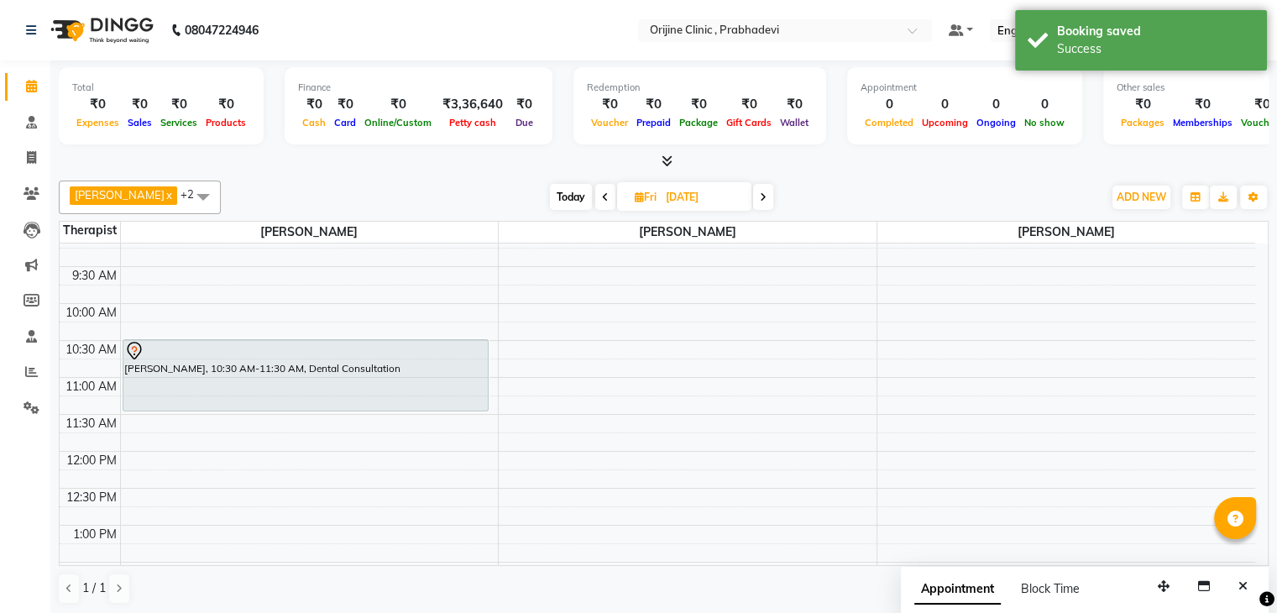
scroll to position [86, 0]
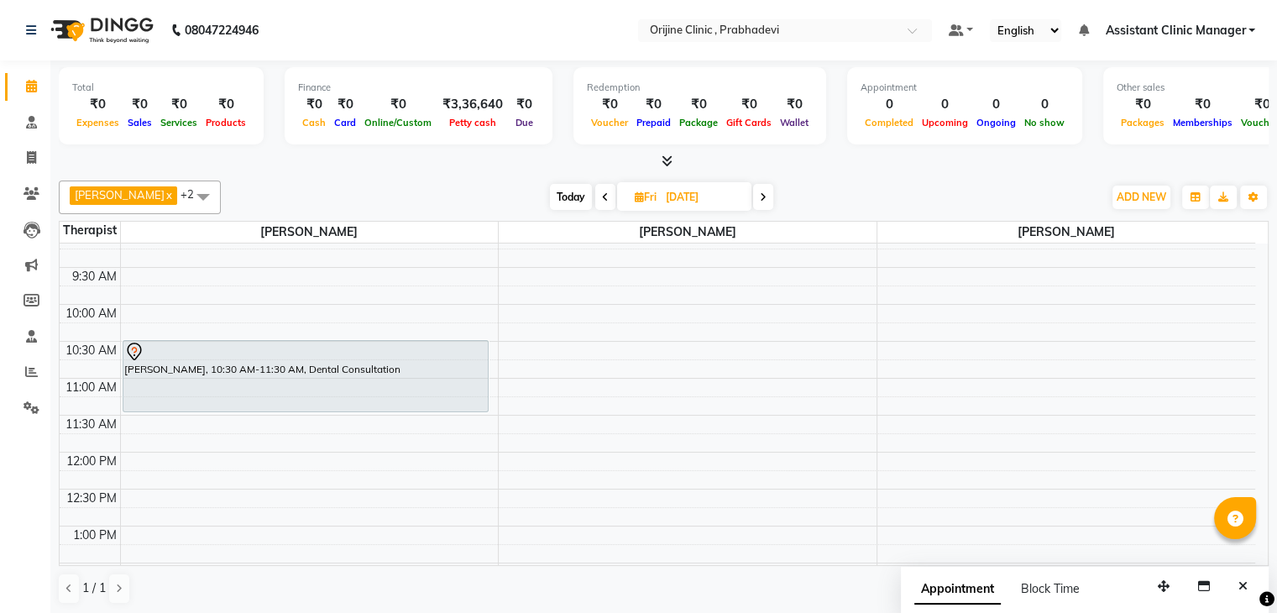
click at [764, 202] on span at bounding box center [763, 197] width 20 height 26
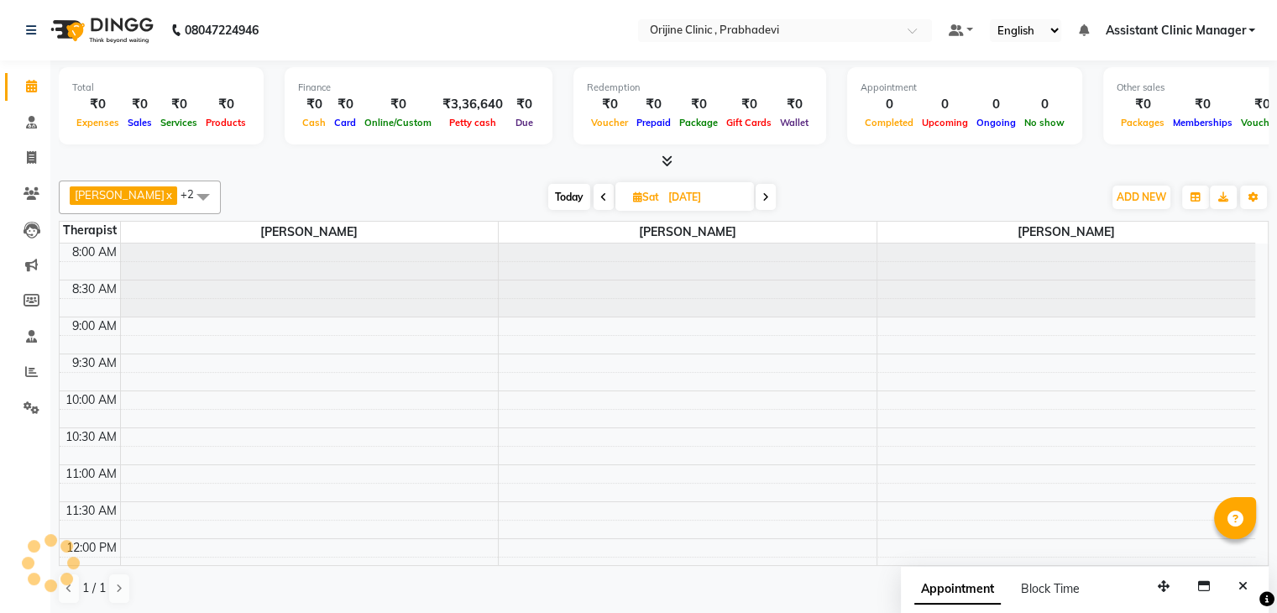
scroll to position [221, 0]
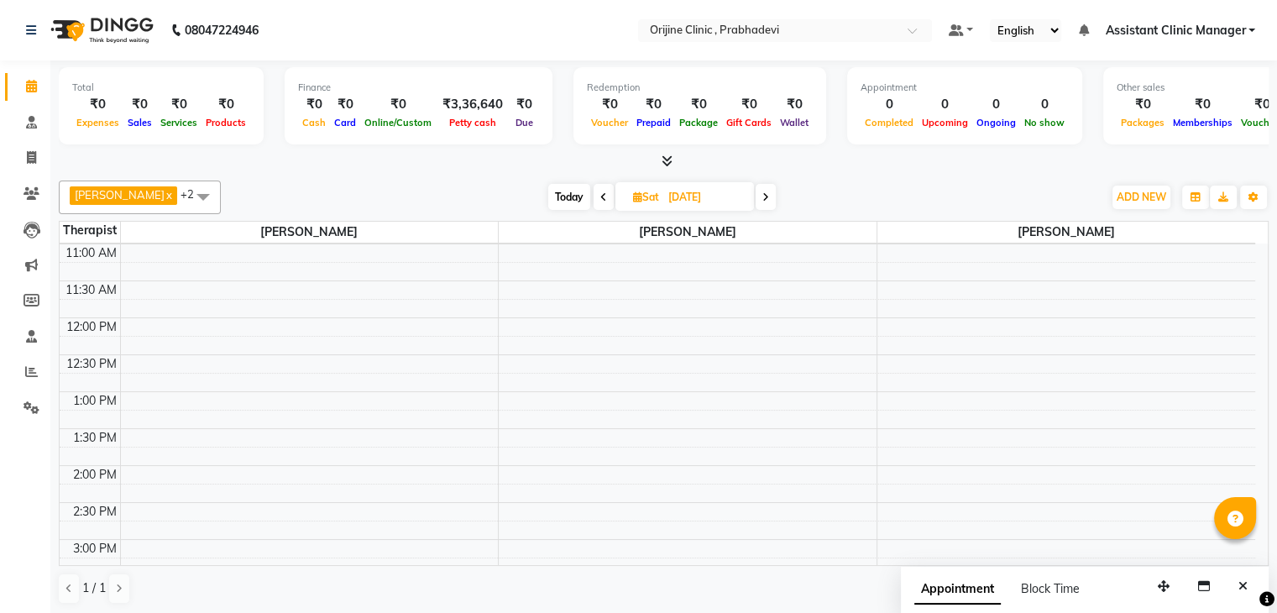
click at [764, 202] on span at bounding box center [766, 197] width 20 height 26
click at [764, 202] on span at bounding box center [767, 197] width 20 height 26
type input "[DATE]"
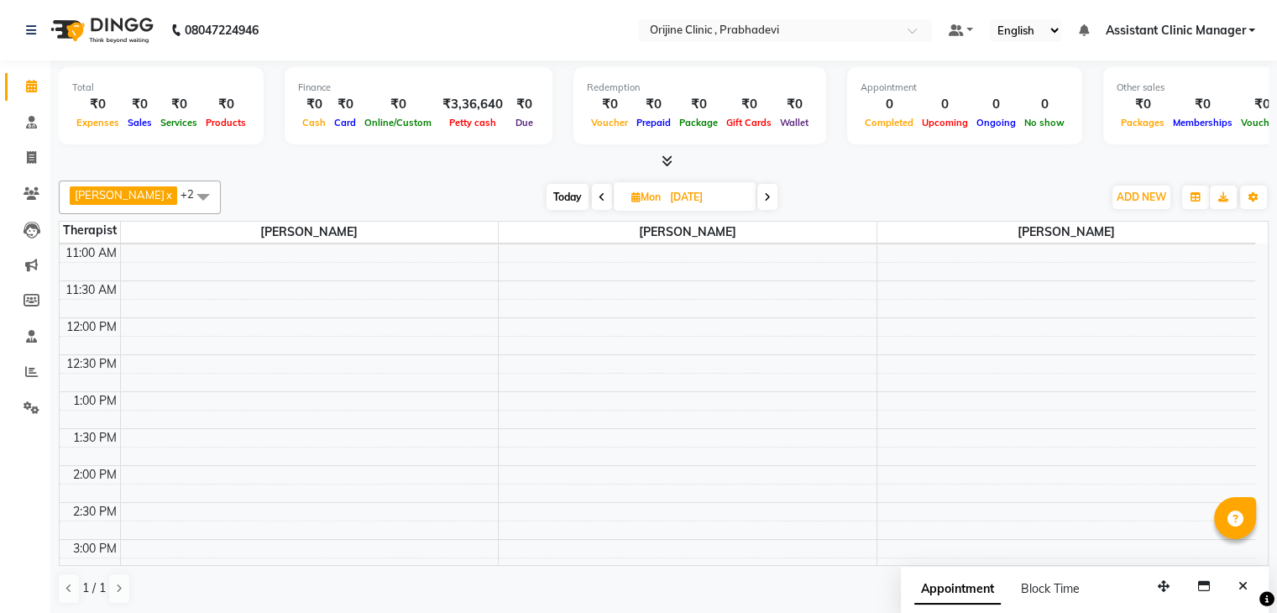
click at [914, 286] on div "8:00 AM 8:30 AM 9:00 AM 9:30 AM 10:00 AM 10:30 AM 11:00 AM 11:30 AM 12:00 PM 12…" at bounding box center [658, 503] width 1196 height 960
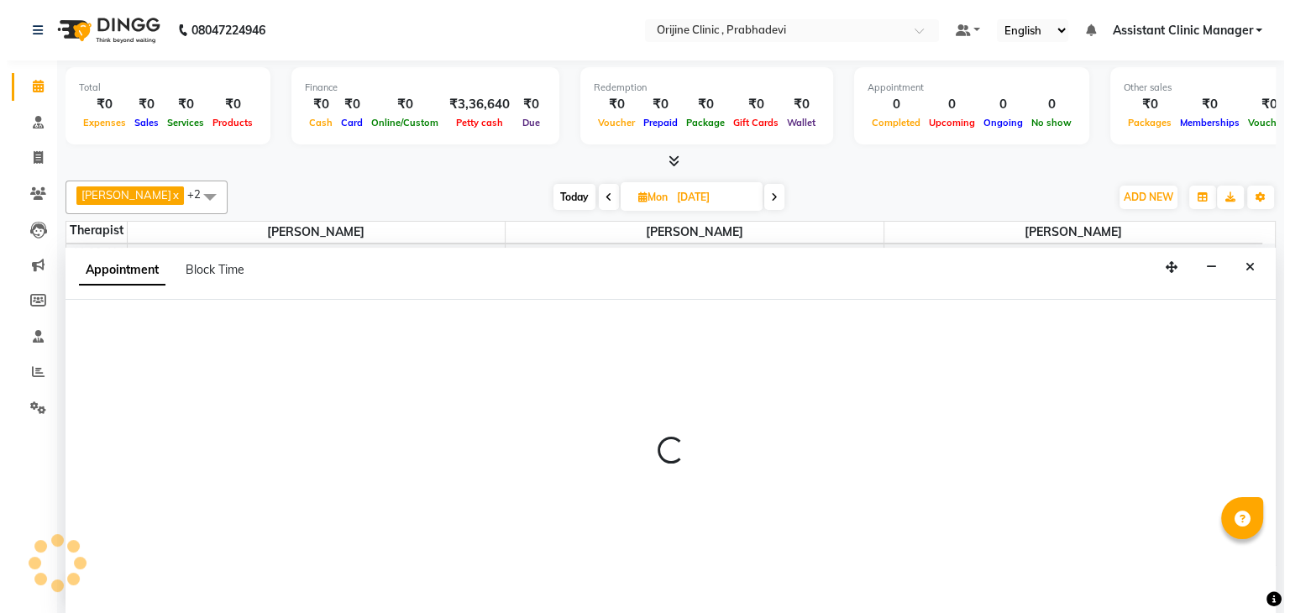
scroll to position [1, 0]
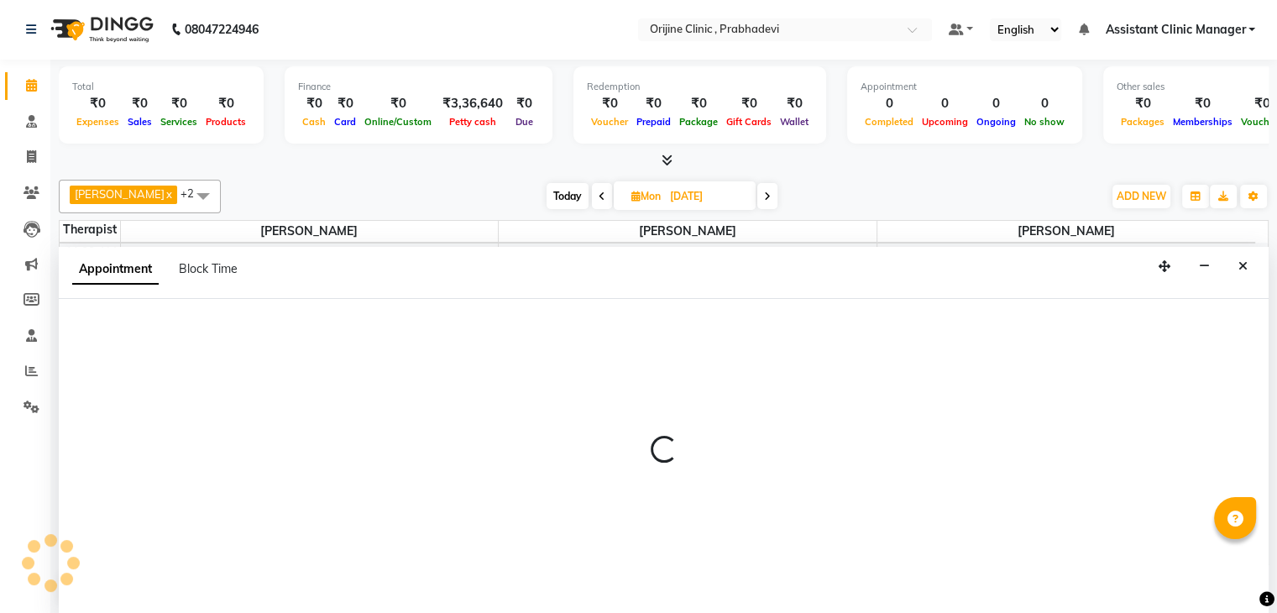
select select "85383"
select select "tentative"
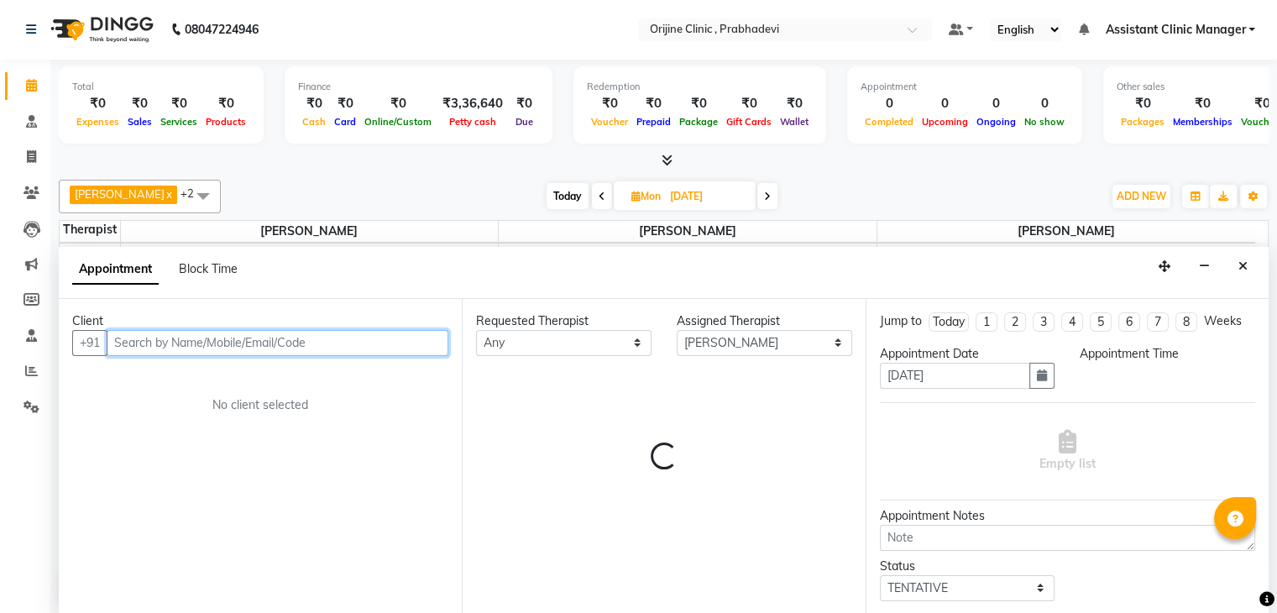
select select "690"
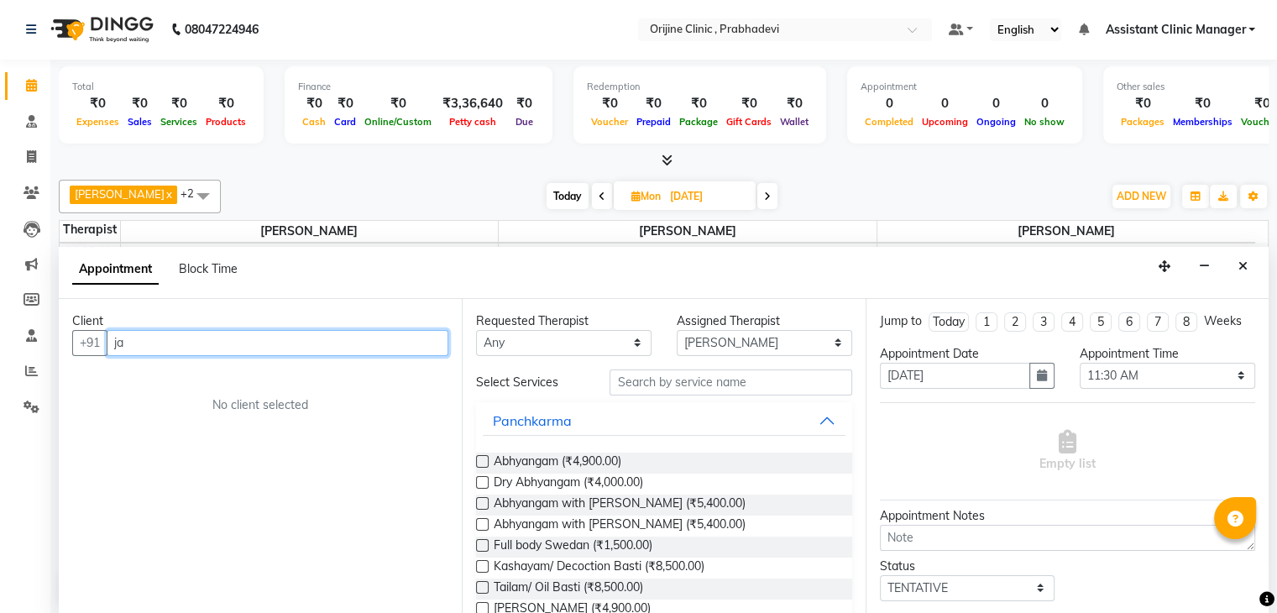
type input "j"
type input "oekmoe"
click at [403, 335] on span "Add Client" at bounding box center [413, 342] width 56 height 15
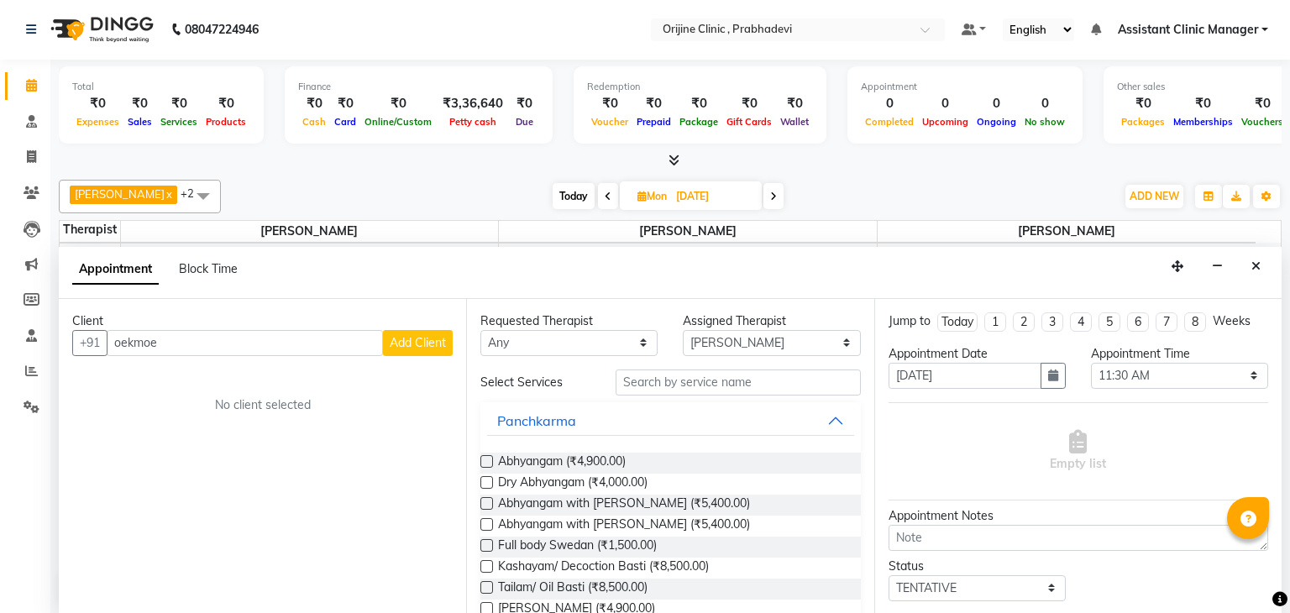
select select "22"
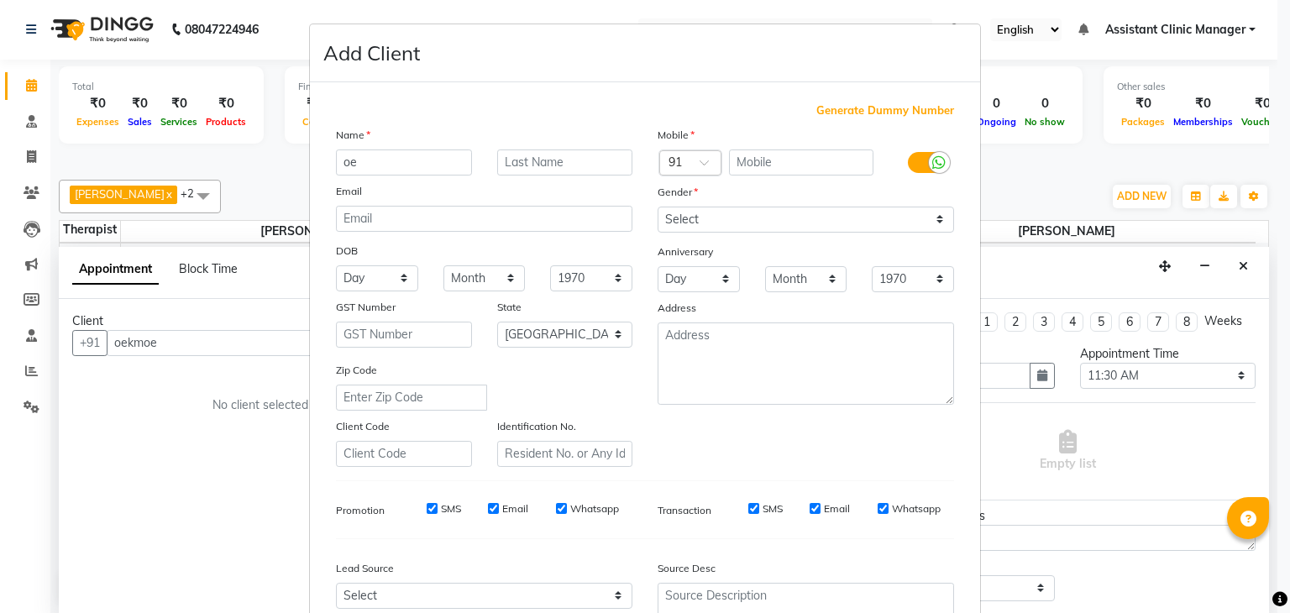
type input "o"
type input "Rajiv"
type input "Mehta"
click at [932, 160] on icon at bounding box center [938, 162] width 13 height 15
click at [0, 0] on input "checkbox" at bounding box center [0, 0] width 0 height 0
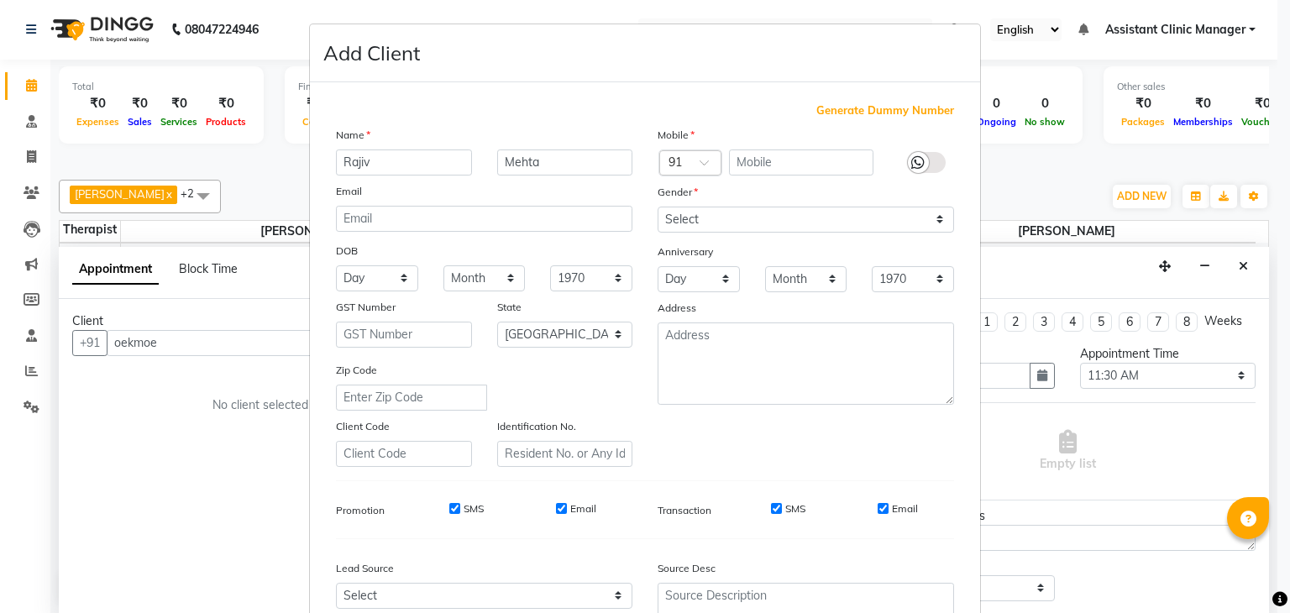
click at [911, 160] on icon at bounding box center [917, 162] width 13 height 15
click at [0, 0] on input "checkbox" at bounding box center [0, 0] width 0 height 0
click at [887, 114] on span "Generate Dummy Number" at bounding box center [885, 110] width 138 height 17
type input "1351900000005"
checkbox input "false"
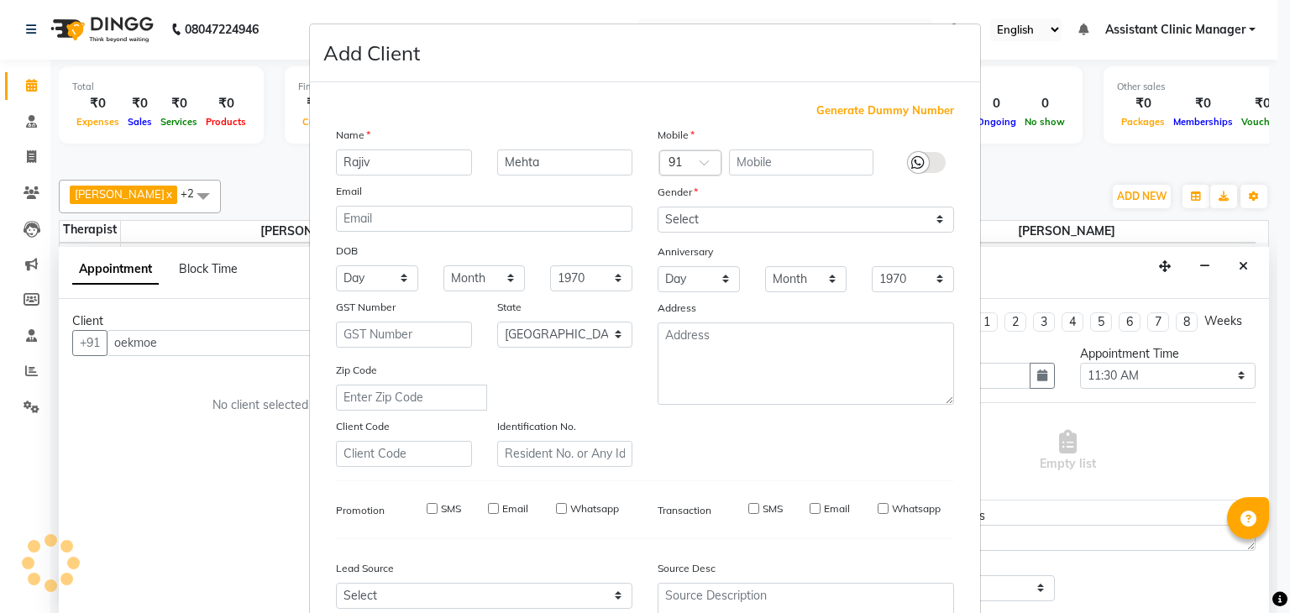
checkbox input "false"
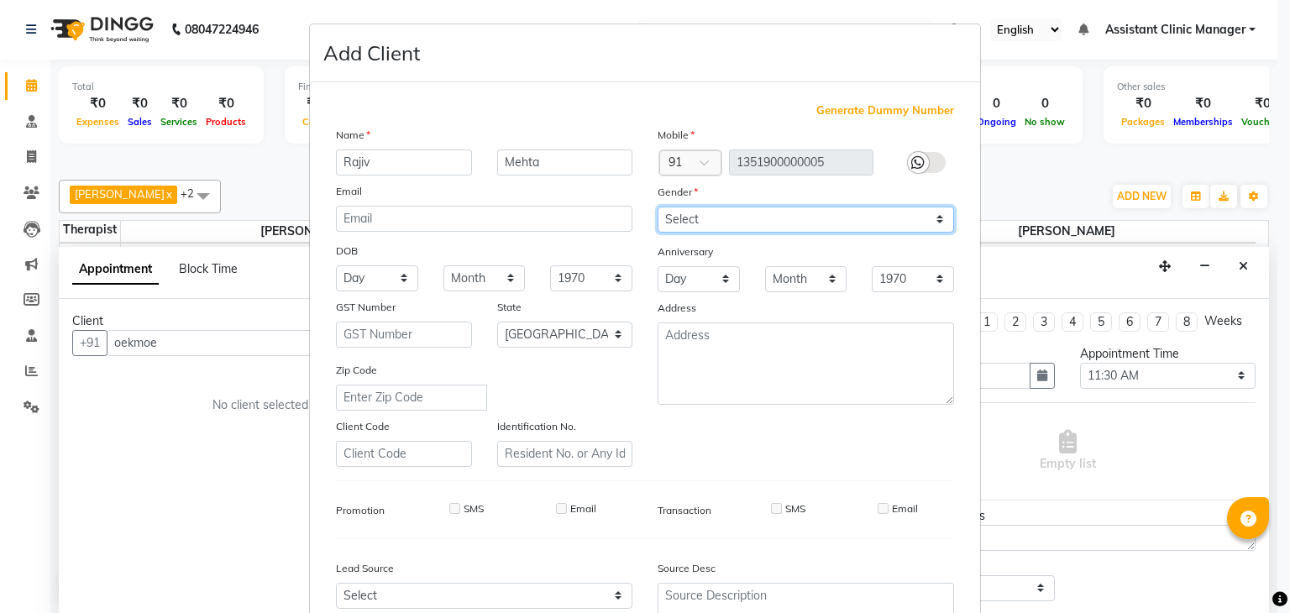
click at [683, 227] on select "Select [DEMOGRAPHIC_DATA] [DEMOGRAPHIC_DATA] Other Prefer Not To Say" at bounding box center [806, 220] width 296 height 26
select select "[DEMOGRAPHIC_DATA]"
click at [658, 207] on select "Select [DEMOGRAPHIC_DATA] [DEMOGRAPHIC_DATA] Other Prefer Not To Say" at bounding box center [806, 220] width 296 height 26
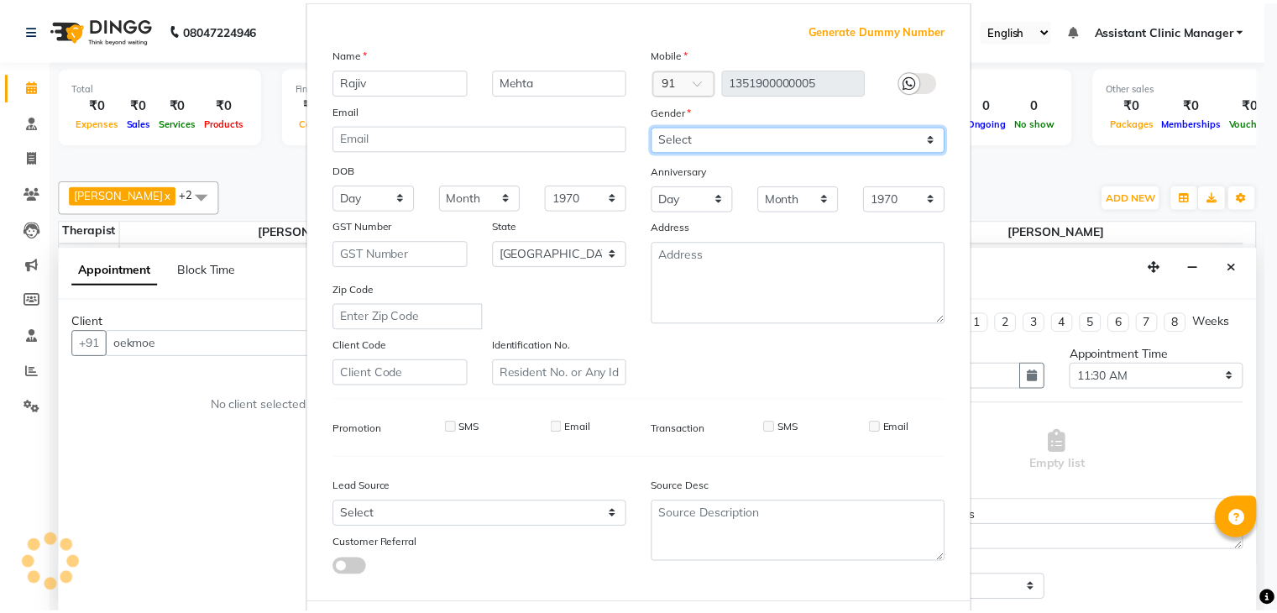
scroll to position [170, 0]
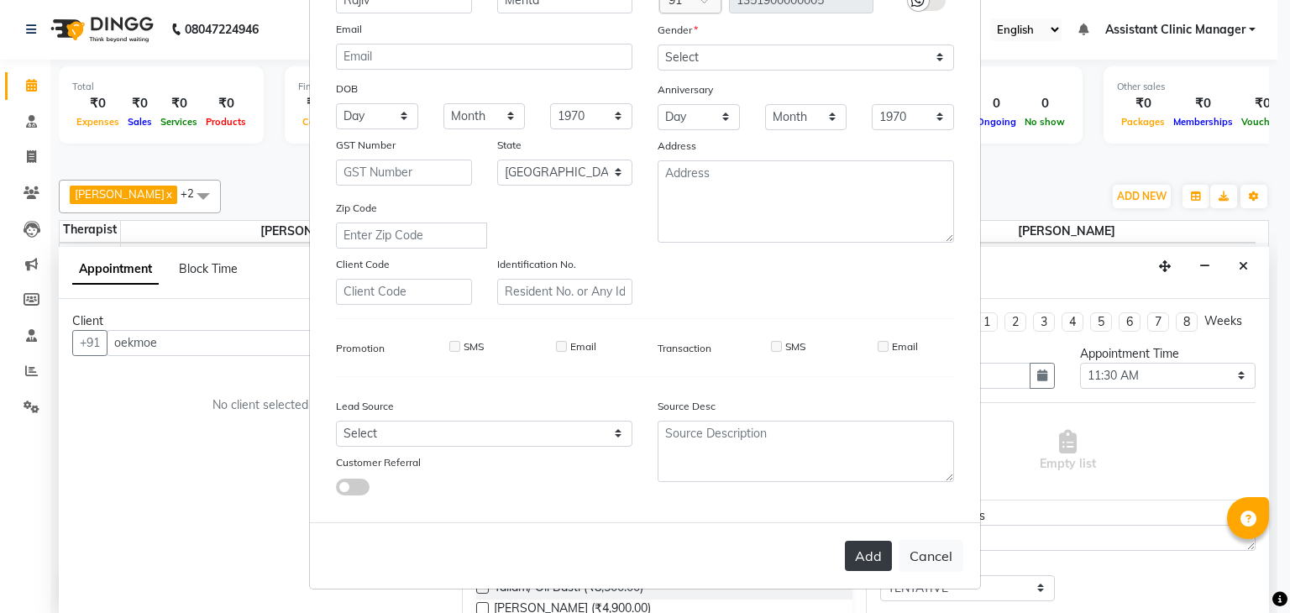
click at [864, 552] on button "Add" at bounding box center [868, 556] width 47 height 30
type input "13*********05"
select select
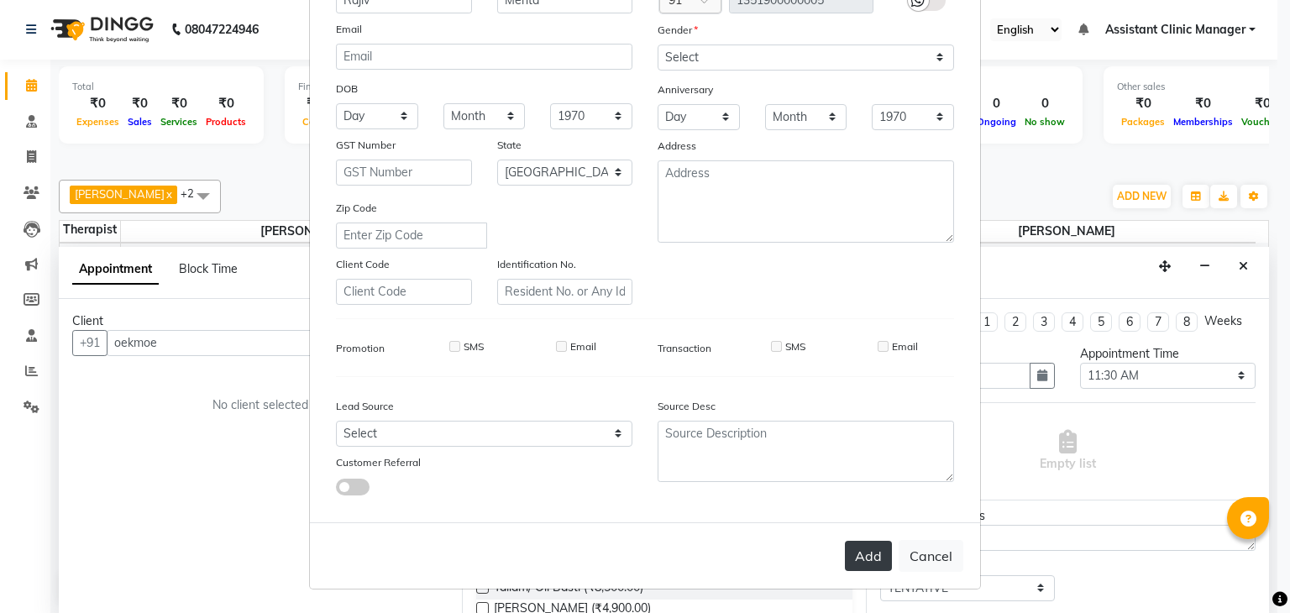
select select "null"
select select
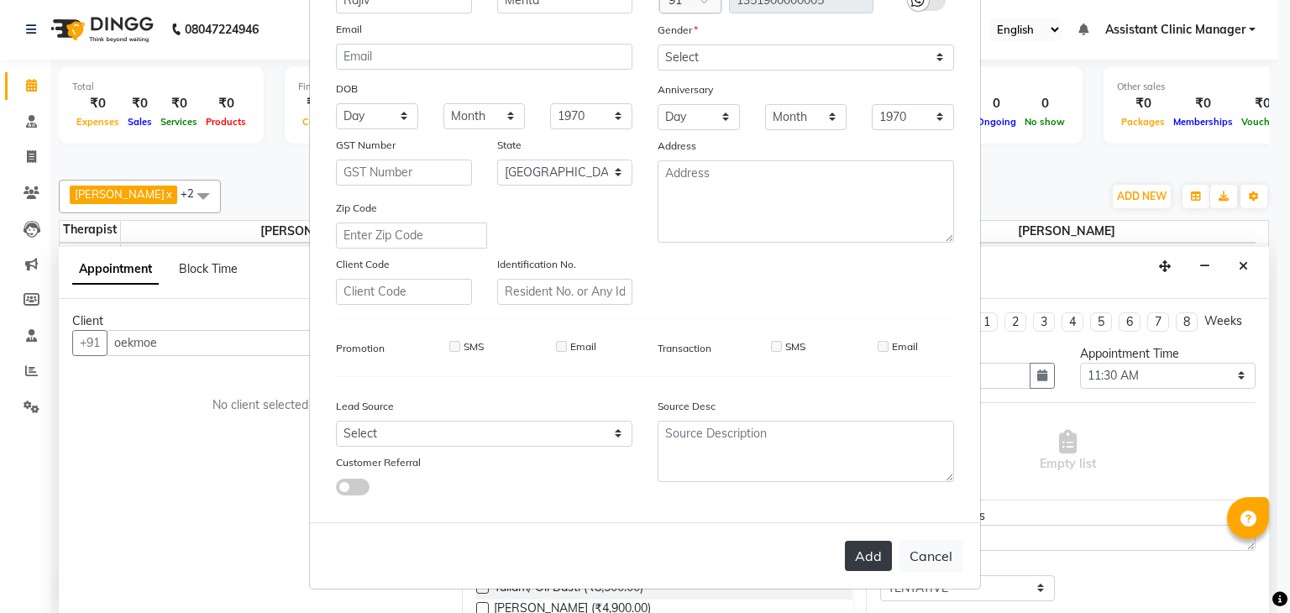
checkbox input "false"
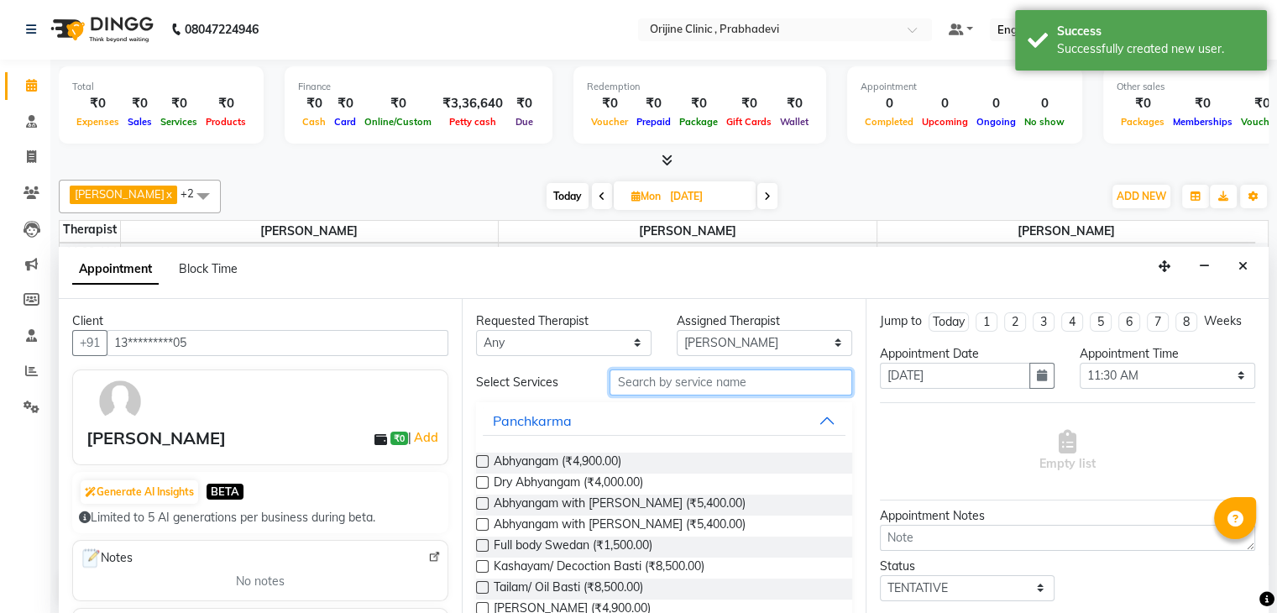
click at [645, 380] on input "text" at bounding box center [731, 383] width 242 height 26
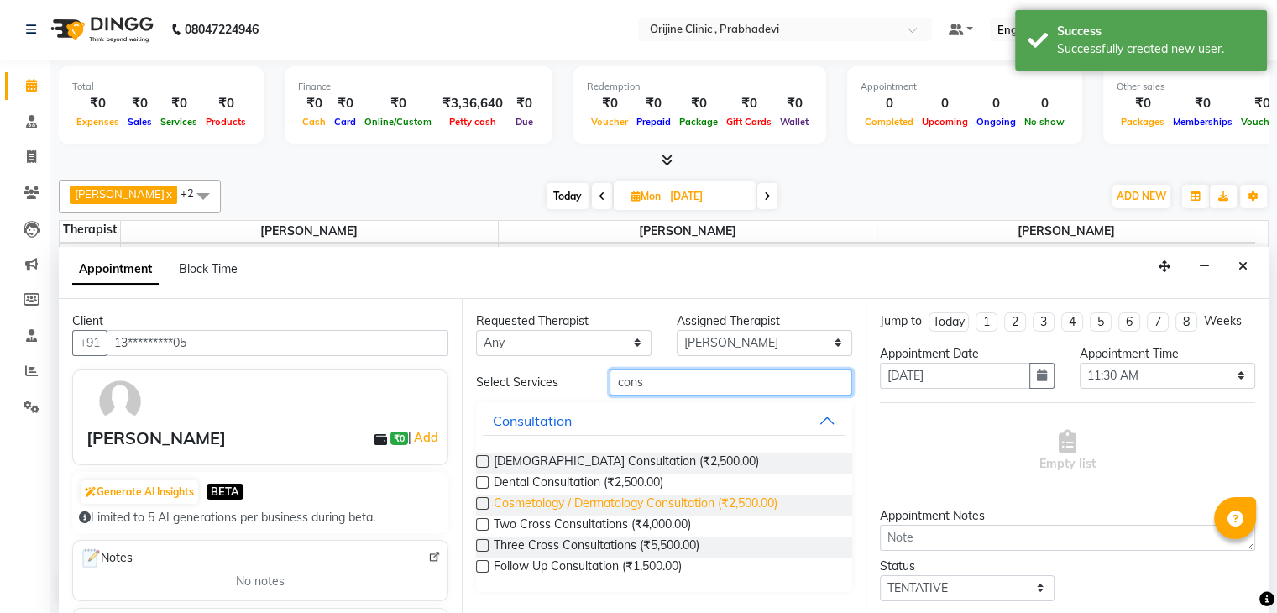
type input "cons"
click at [566, 505] on span "Cosmetology / Dermatology Consultation (₹2,500.00)" at bounding box center [636, 505] width 284 height 21
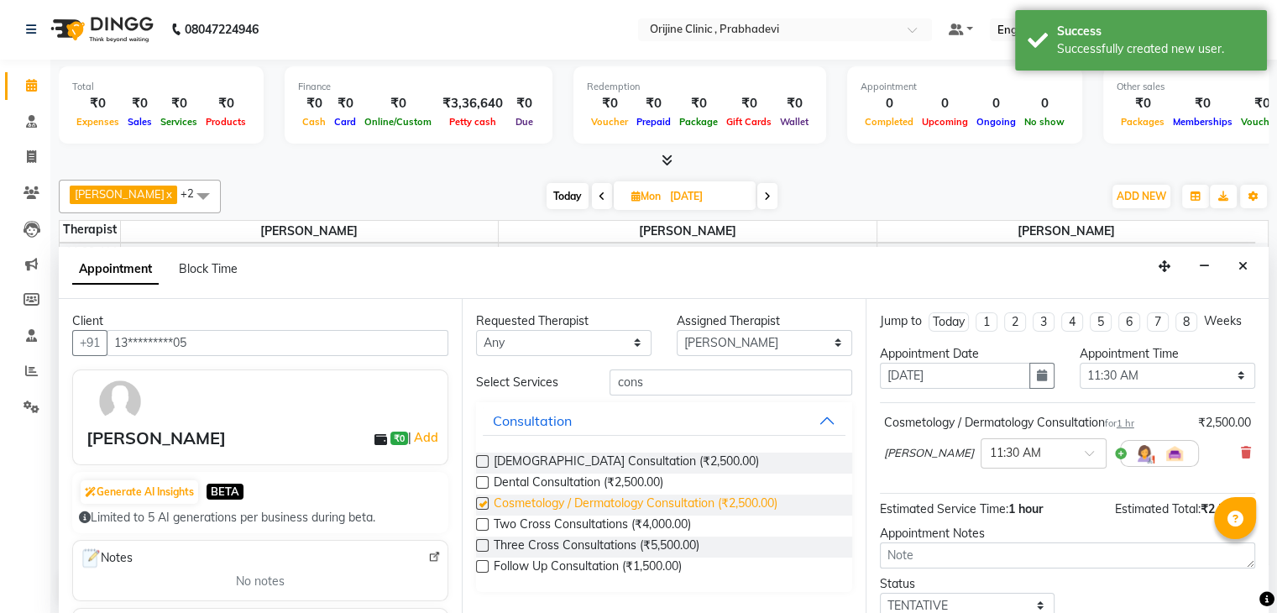
checkbox input "false"
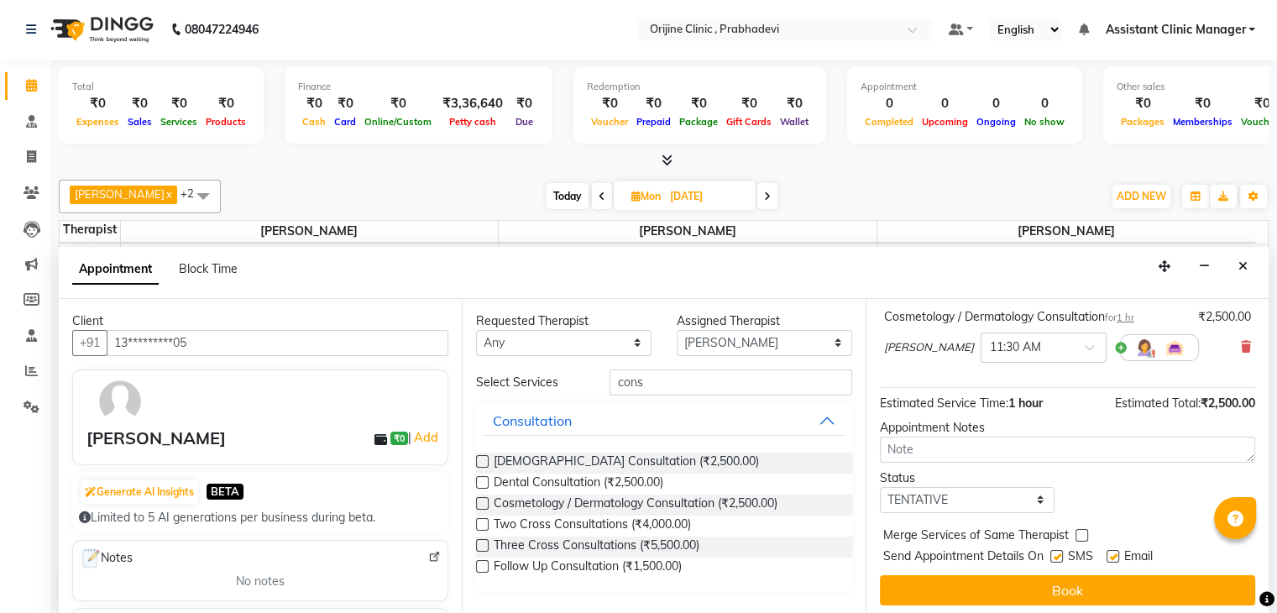
scroll to position [109, 0]
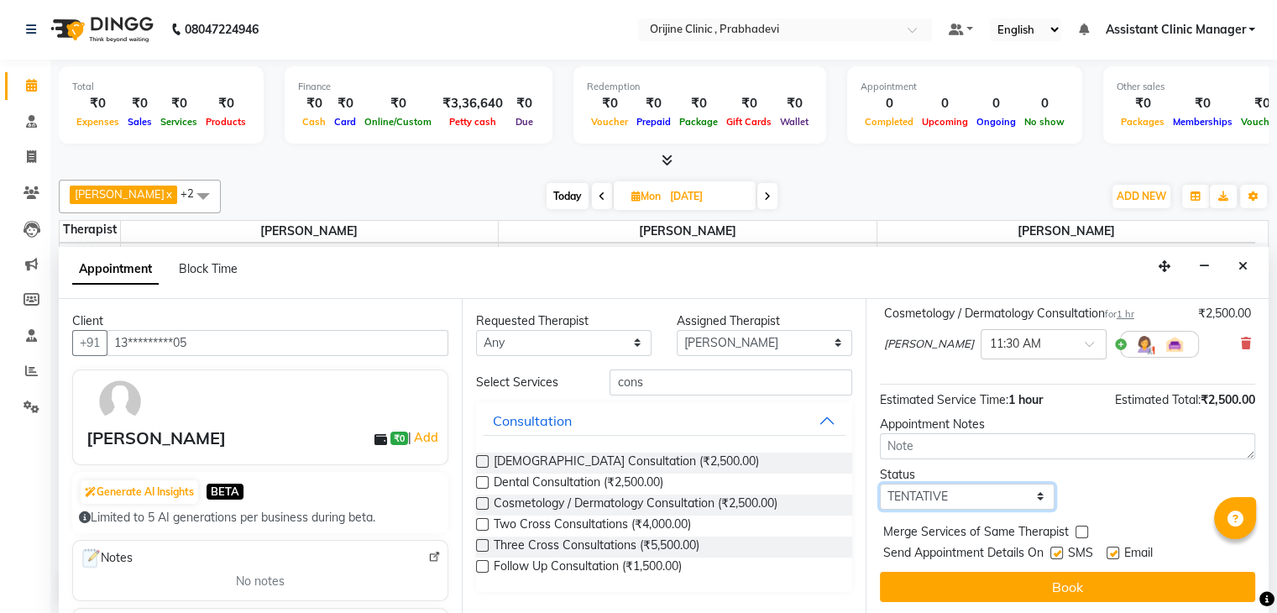
click at [989, 485] on select "Select TENTATIVE CONFIRM UPCOMING" at bounding box center [968, 497] width 176 height 26
select select "confirm booking"
click at [880, 484] on select "Select TENTATIVE CONFIRM UPCOMING" at bounding box center [968, 497] width 176 height 26
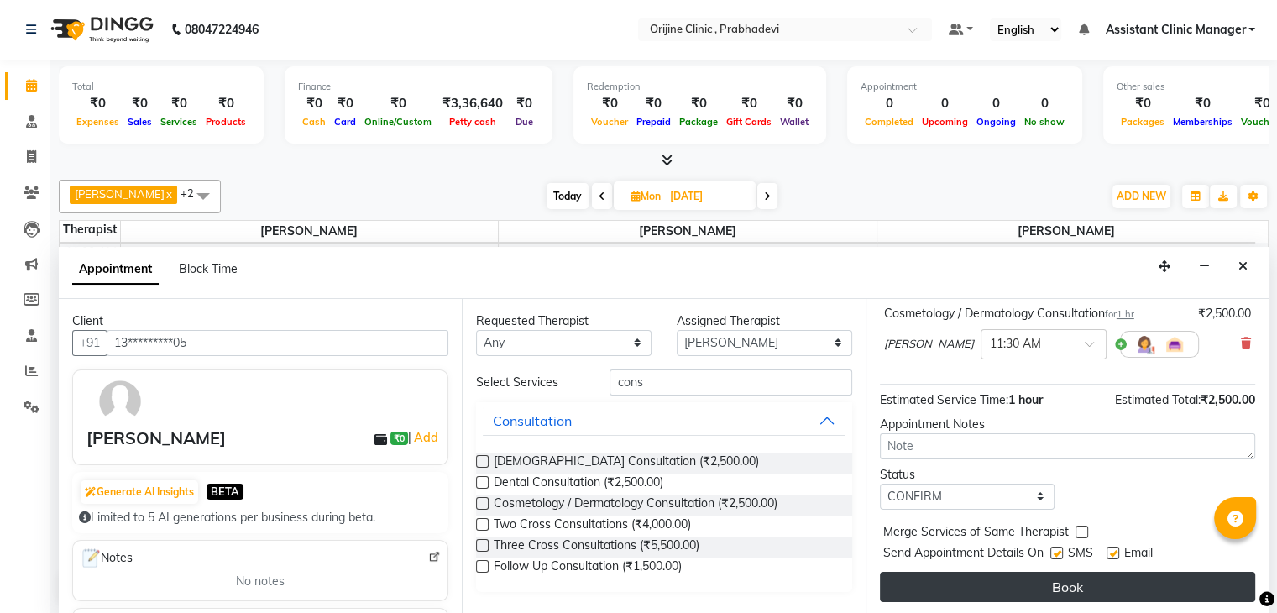
click at [947, 582] on button "Book" at bounding box center [1067, 587] width 375 height 30
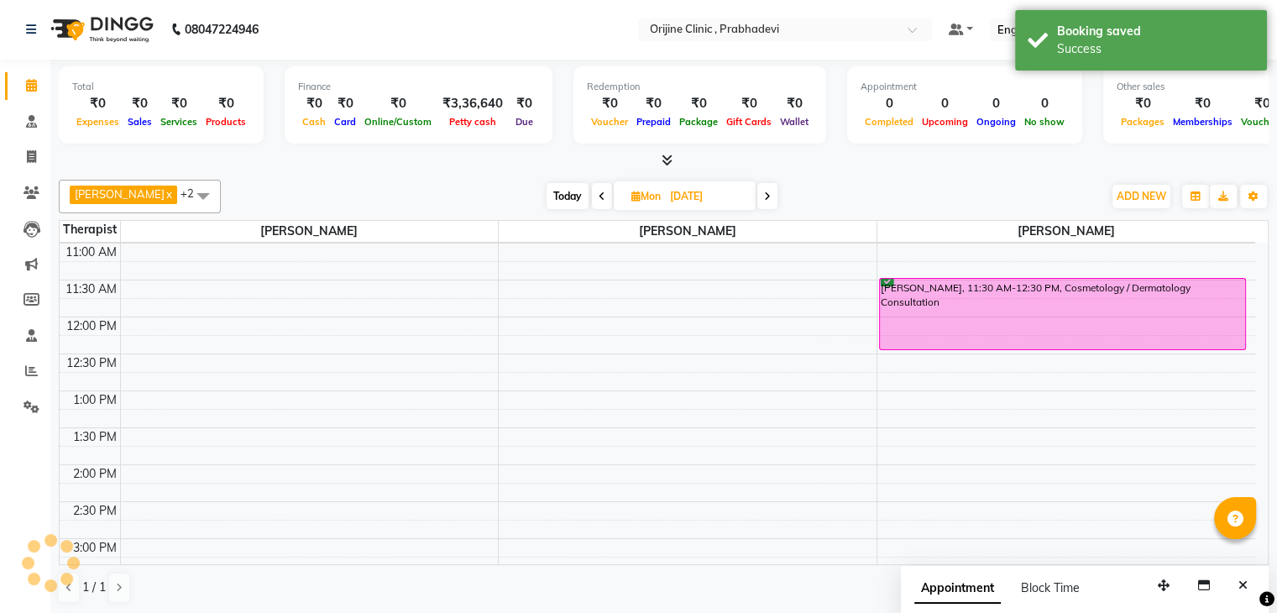
scroll to position [0, 0]
click at [604, 192] on icon at bounding box center [602, 197] width 7 height 10
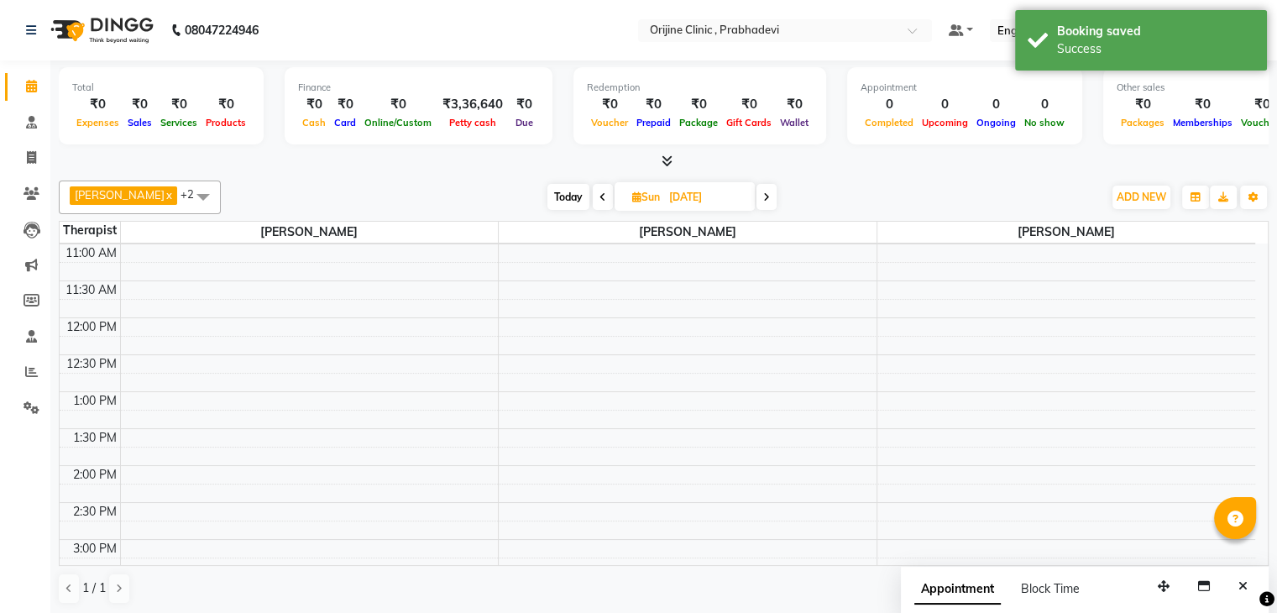
click at [604, 192] on icon at bounding box center [603, 197] width 7 height 10
type input "[DATE]"
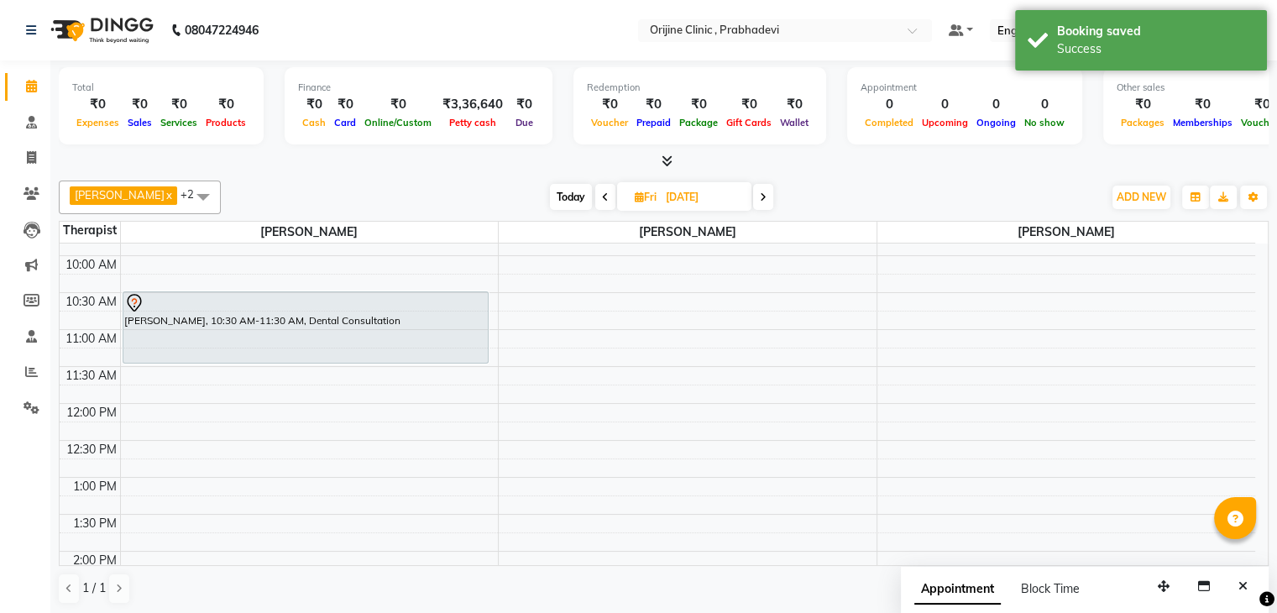
scroll to position [126, 0]
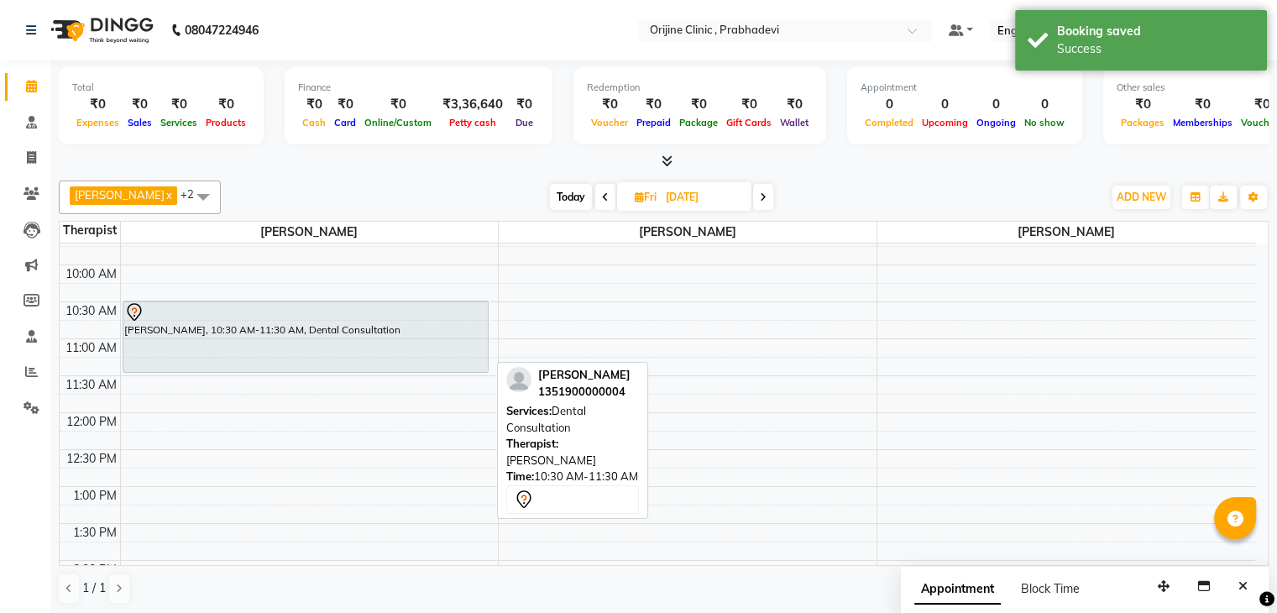
click at [246, 317] on div at bounding box center [305, 312] width 363 height 20
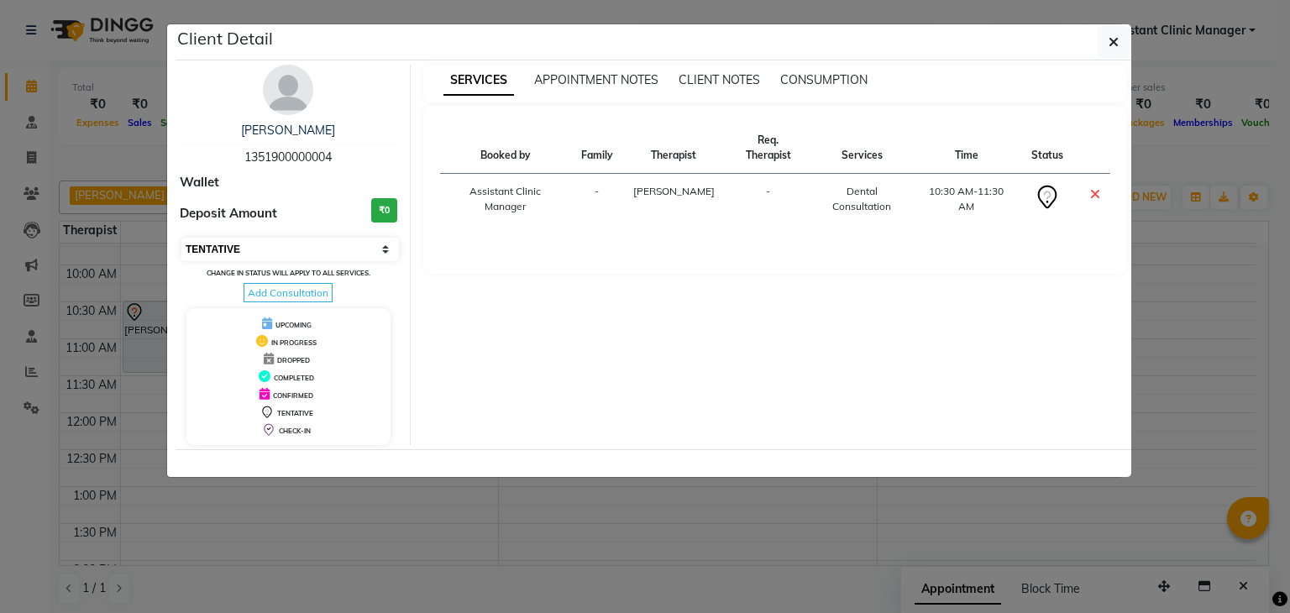
click at [328, 253] on select "Select CONFIRMED TENTATIVE" at bounding box center [290, 250] width 218 height 24
select select "6"
click at [181, 238] on select "Select CONFIRMED TENTATIVE" at bounding box center [290, 250] width 218 height 24
click at [1115, 35] on icon "button" at bounding box center [1114, 41] width 10 height 13
